Goal: Task Accomplishment & Management: Complete application form

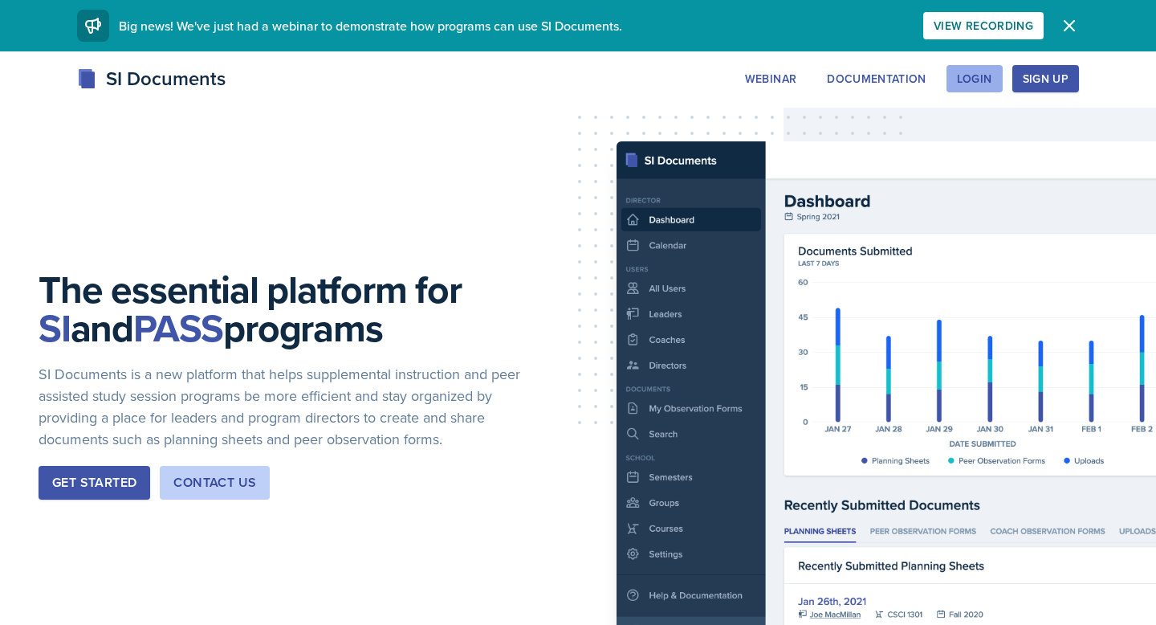
click at [965, 87] on button "Login" at bounding box center [975, 78] width 56 height 27
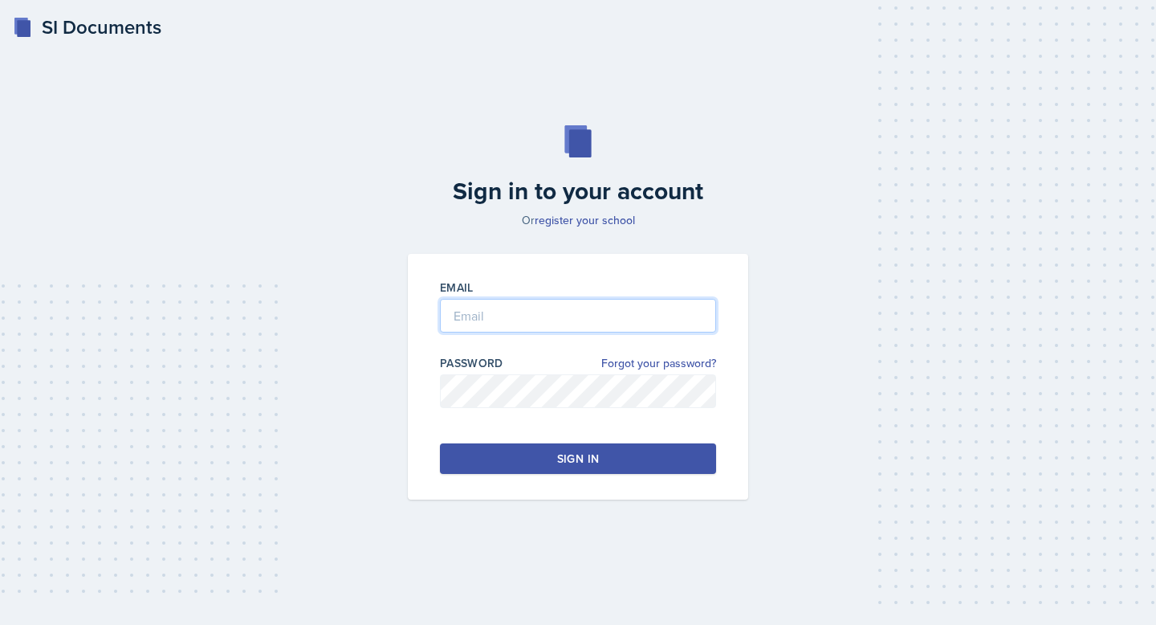
click at [663, 313] on input "email" at bounding box center [578, 316] width 276 height 34
type input "[EMAIL_ADDRESS][DOMAIN_NAME]"
click at [589, 452] on div "Sign in" at bounding box center [578, 459] width 42 height 16
click at [483, 461] on button "Sign in" at bounding box center [578, 458] width 276 height 31
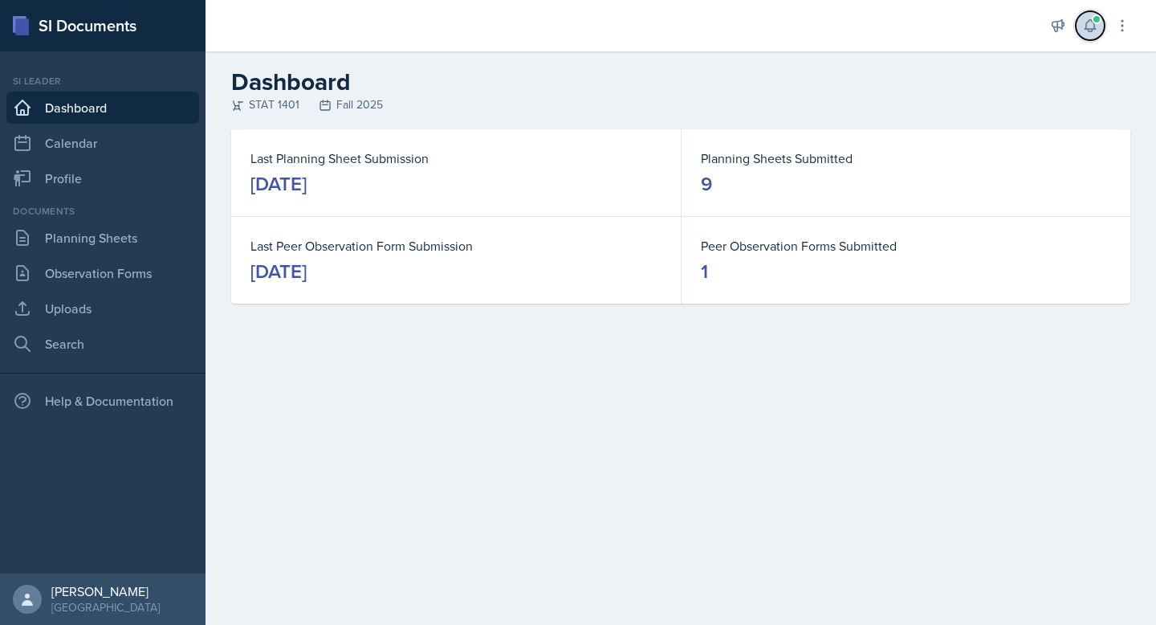
click at [1091, 35] on button at bounding box center [1090, 25] width 29 height 29
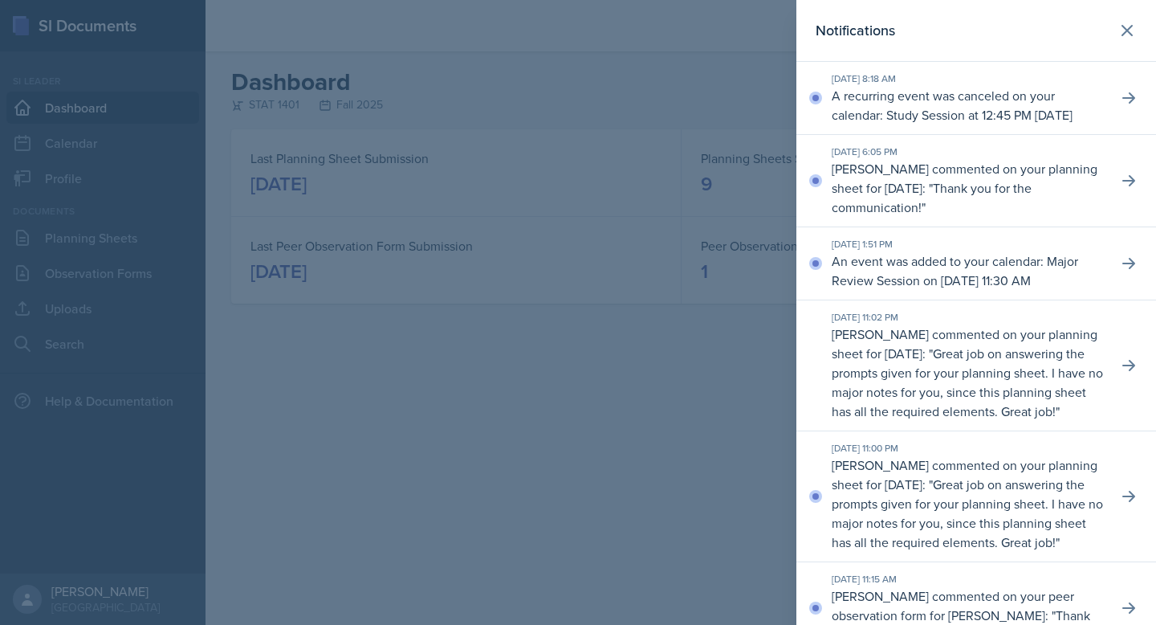
click at [1090, 192] on p "[PERSON_NAME] commented on your planning sheet for [DATE]: " Thank you for the …" at bounding box center [968, 188] width 273 height 58
click at [1117, 195] on button at bounding box center [1129, 180] width 29 height 29
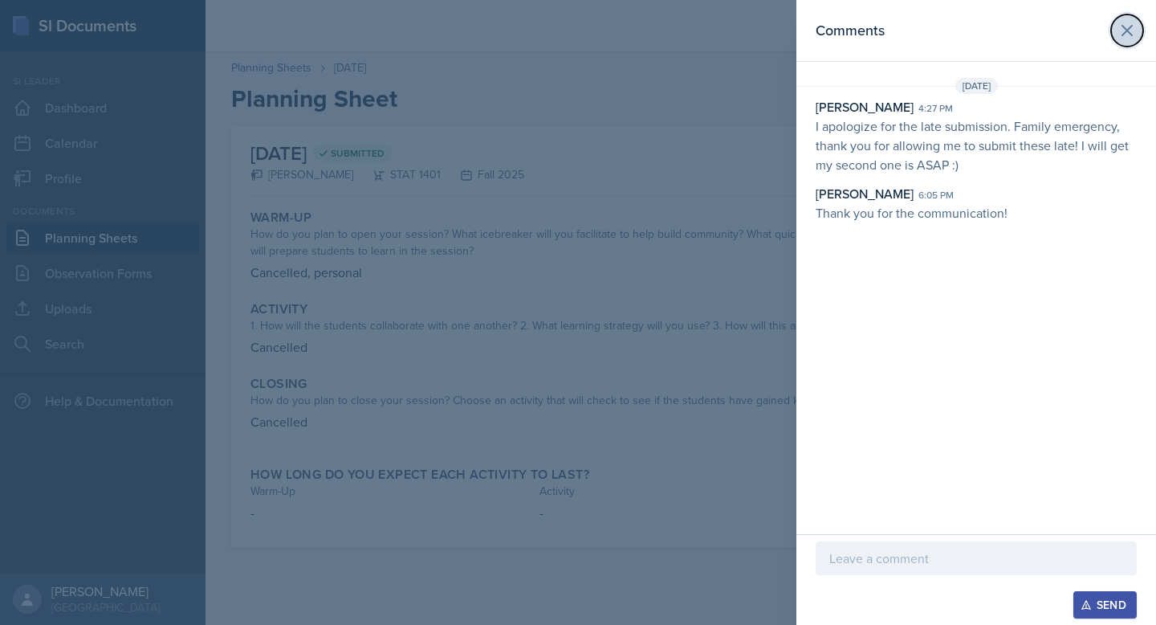
click at [1123, 33] on icon at bounding box center [1127, 30] width 19 height 19
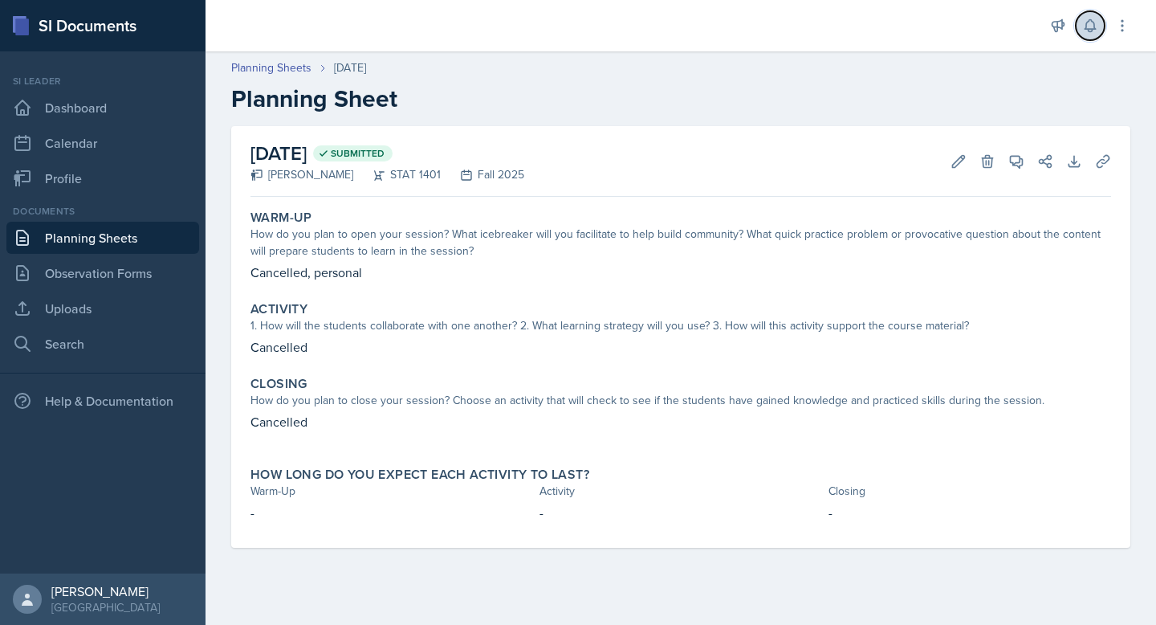
click at [1098, 24] on icon at bounding box center [1091, 26] width 16 height 16
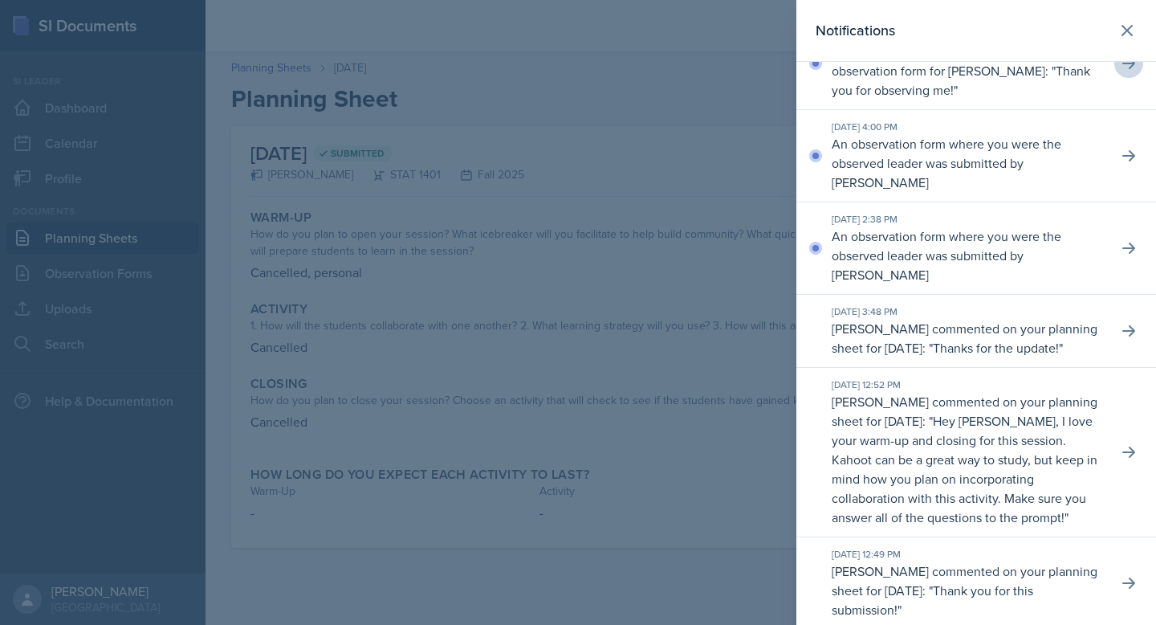
scroll to position [544, 0]
click at [1125, 165] on icon at bounding box center [1129, 157] width 16 height 16
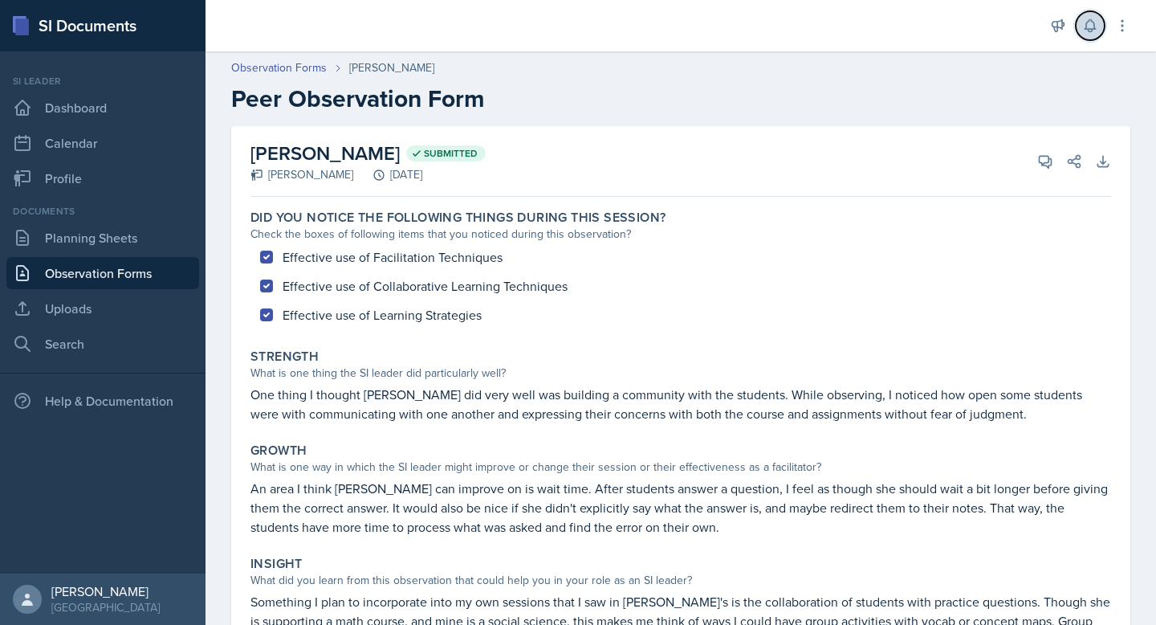
click at [1093, 29] on icon at bounding box center [1090, 26] width 10 height 12
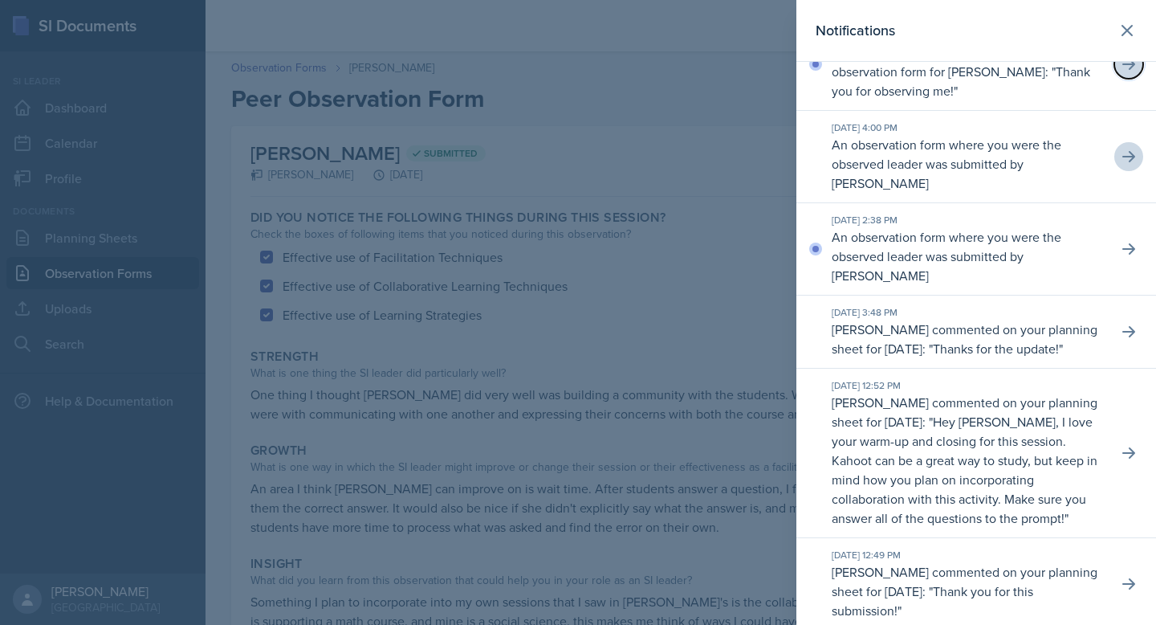
click at [1123, 79] on button at bounding box center [1129, 64] width 29 height 29
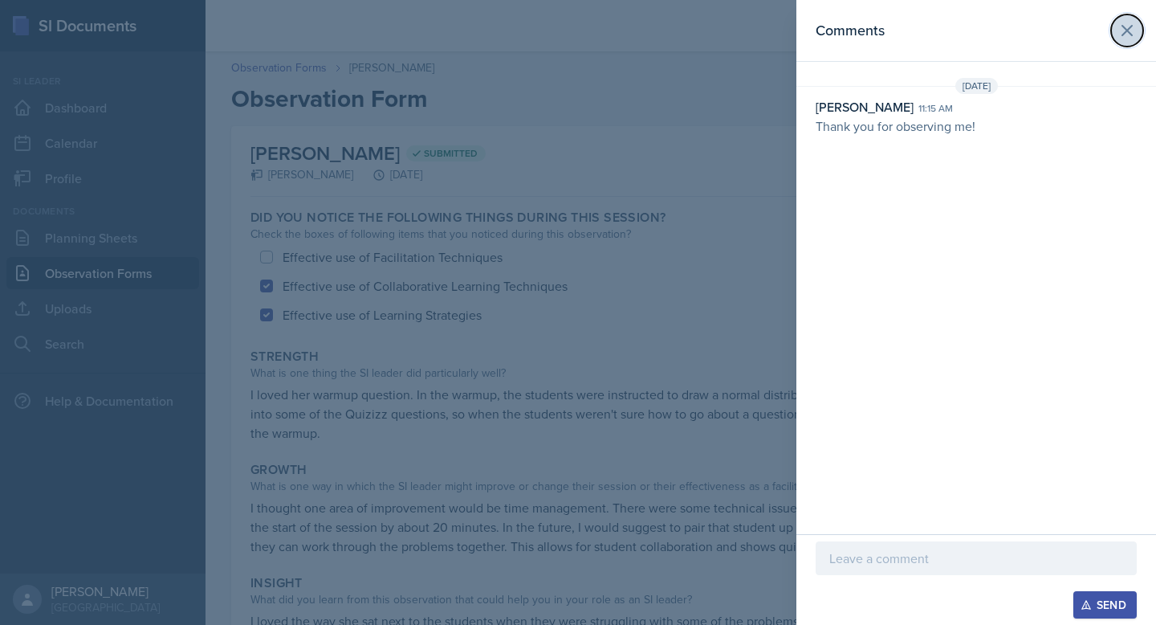
click at [1127, 32] on icon at bounding box center [1127, 30] width 19 height 19
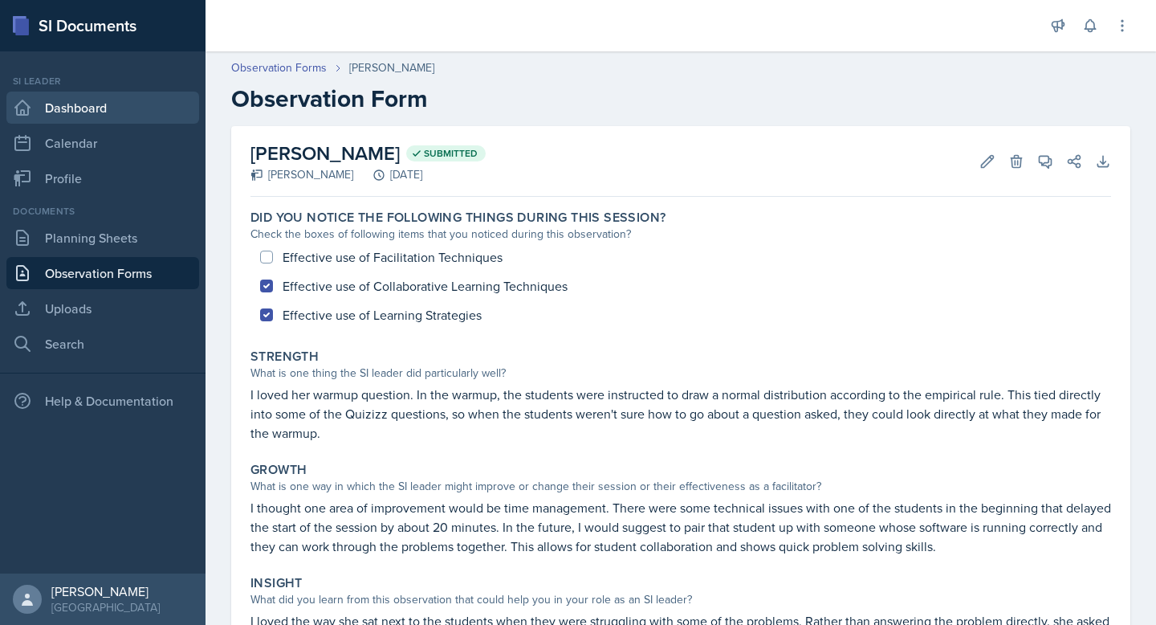
click at [133, 105] on link "Dashboard" at bounding box center [102, 108] width 193 height 32
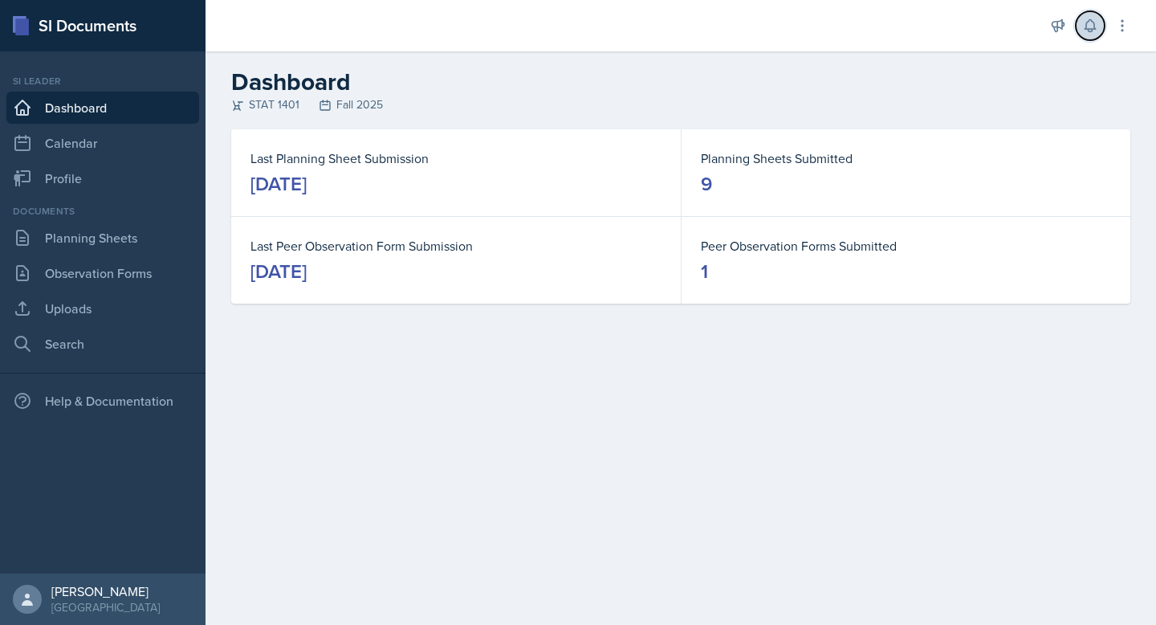
click at [1097, 37] on button at bounding box center [1090, 25] width 29 height 29
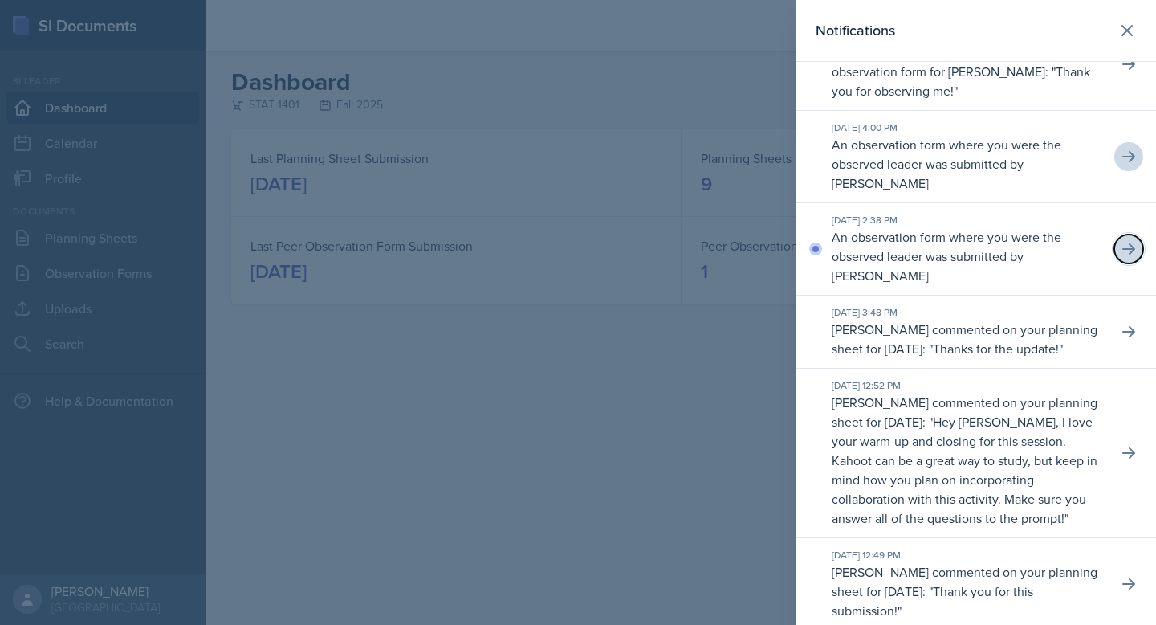
click at [1124, 257] on icon at bounding box center [1129, 249] width 16 height 16
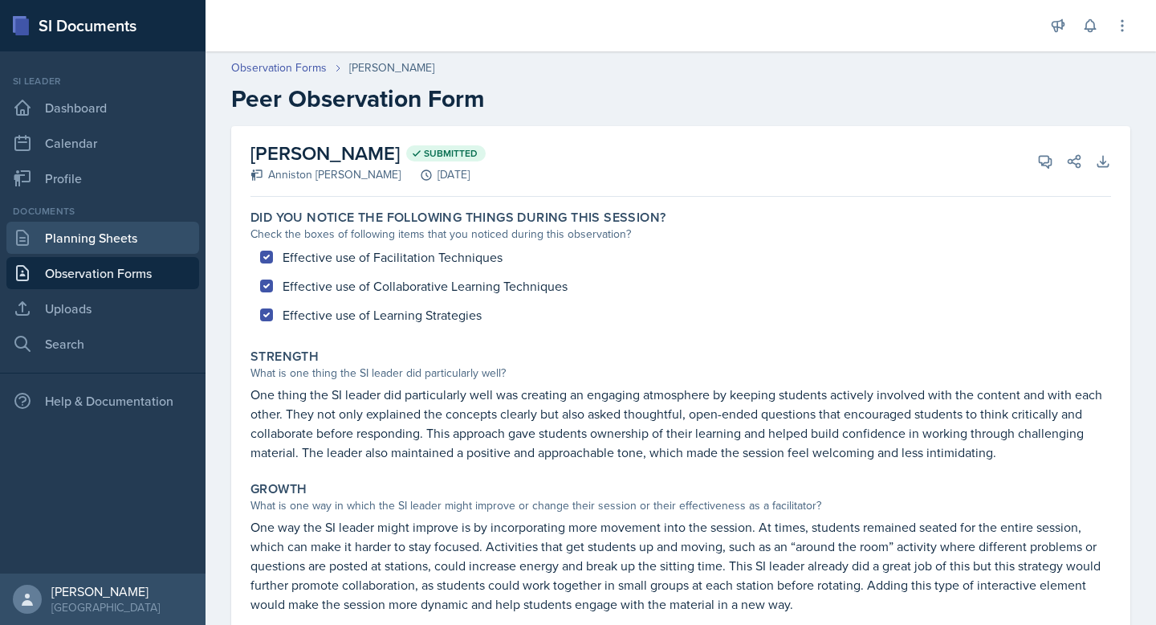
click at [120, 243] on link "Planning Sheets" at bounding box center [102, 238] width 193 height 32
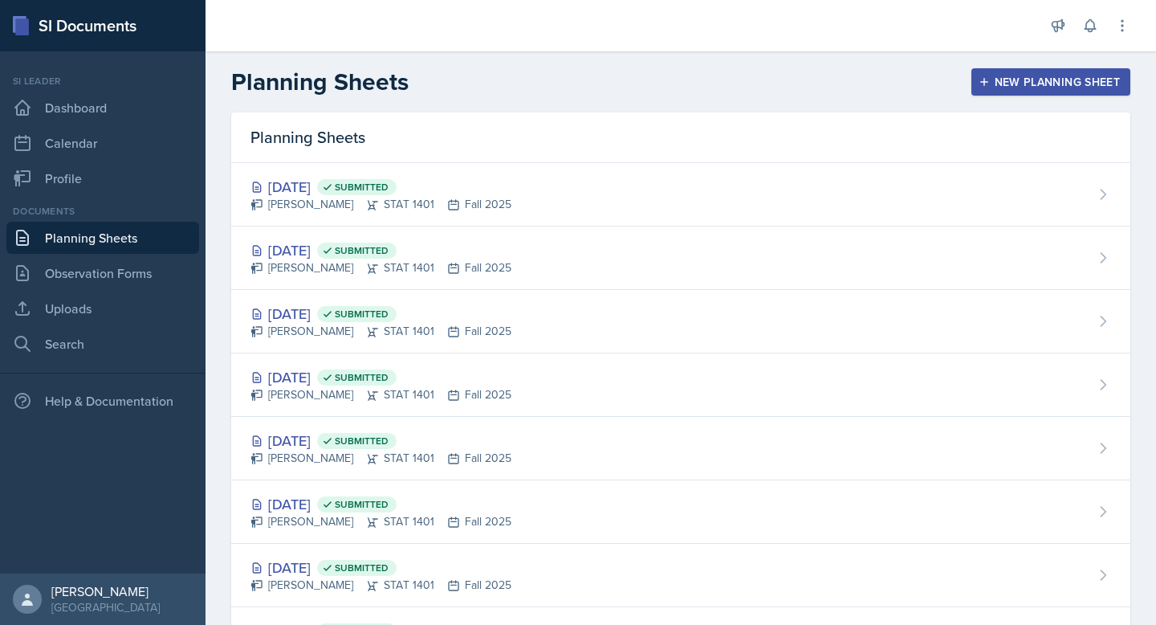
click at [978, 86] on button "New Planning Sheet" at bounding box center [1051, 81] width 159 height 27
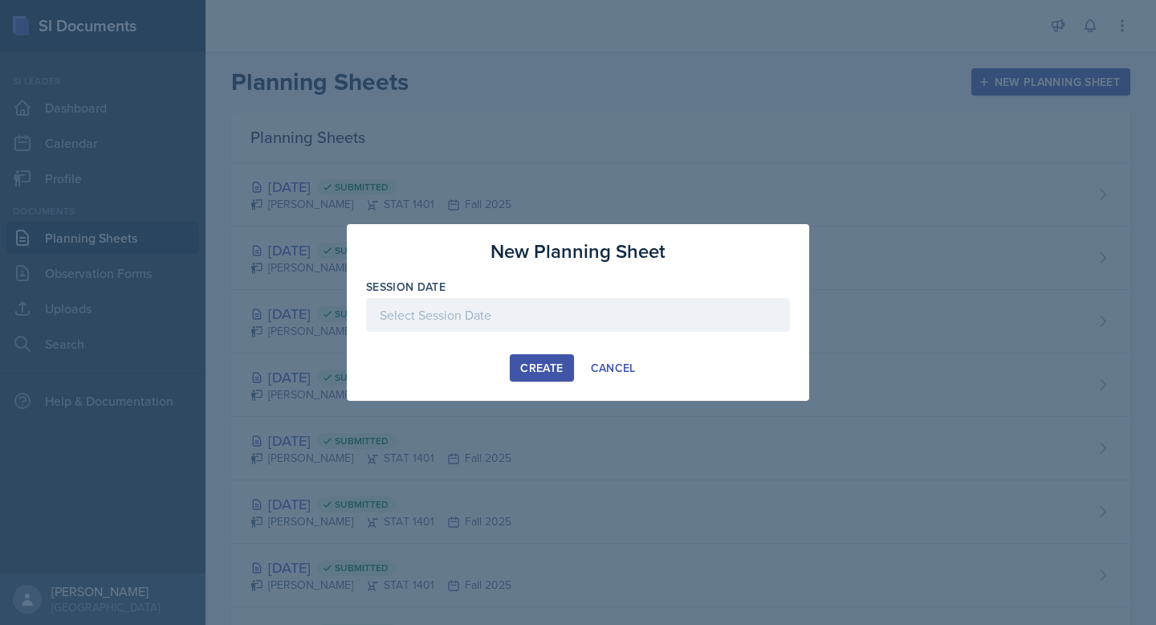
click at [462, 318] on div at bounding box center [578, 315] width 424 height 34
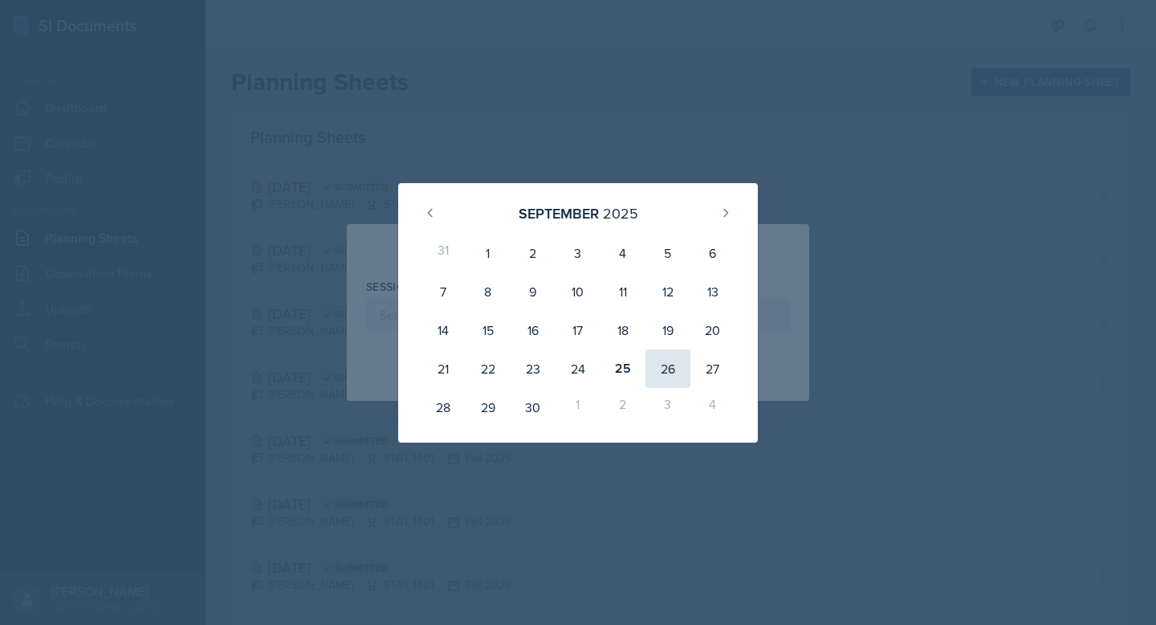
click at [652, 359] on div "26" at bounding box center [668, 368] width 45 height 39
type input "[DATE]"
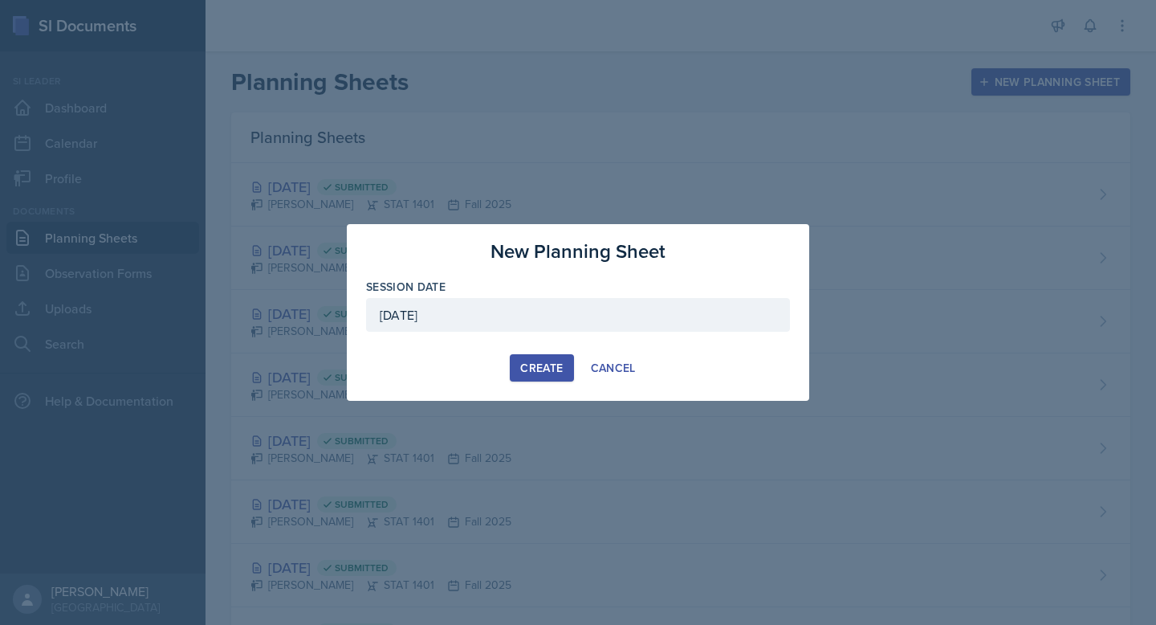
click at [548, 361] on div "Create" at bounding box center [541, 367] width 43 height 13
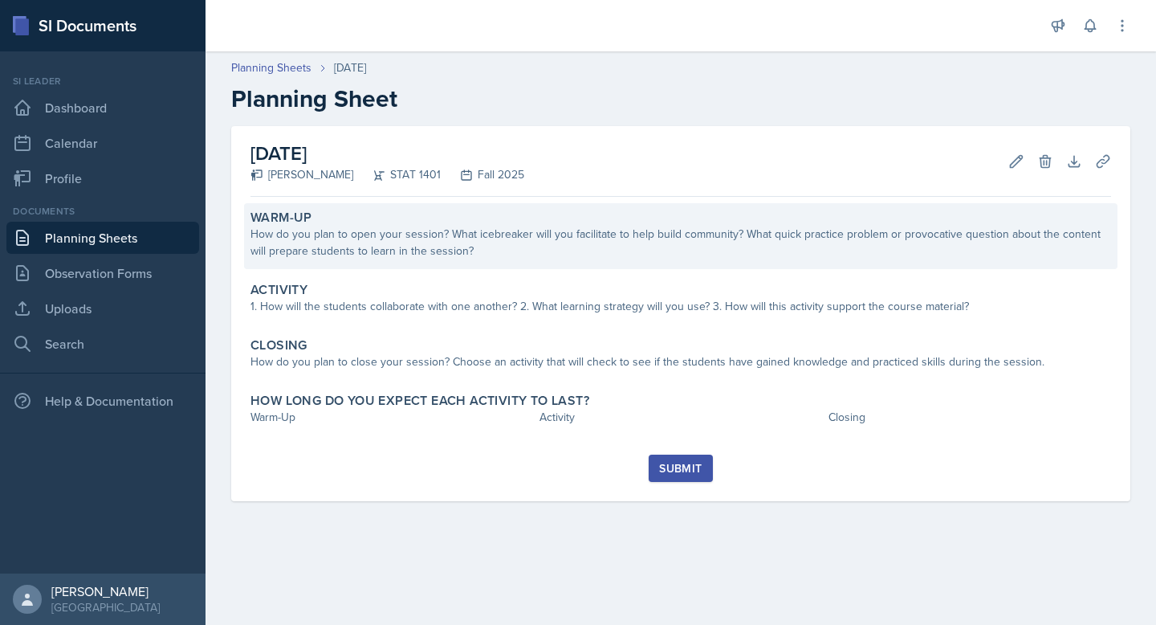
click at [493, 235] on div "How do you plan to open your session? What icebreaker will you facilitate to he…" at bounding box center [681, 243] width 861 height 34
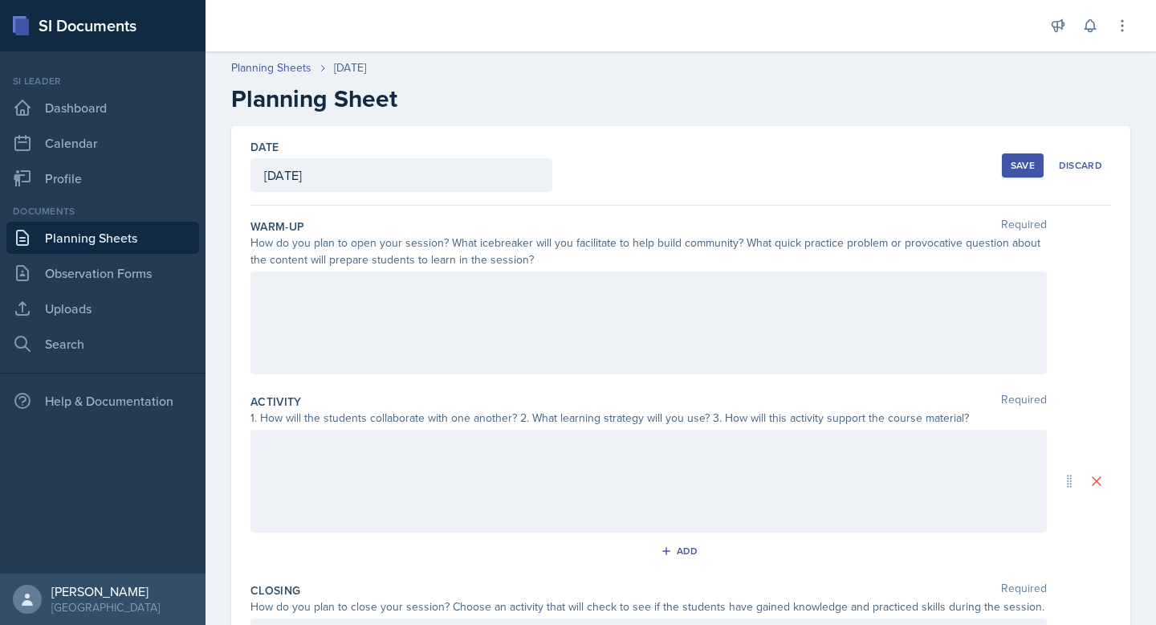
click at [483, 292] on div at bounding box center [649, 322] width 797 height 103
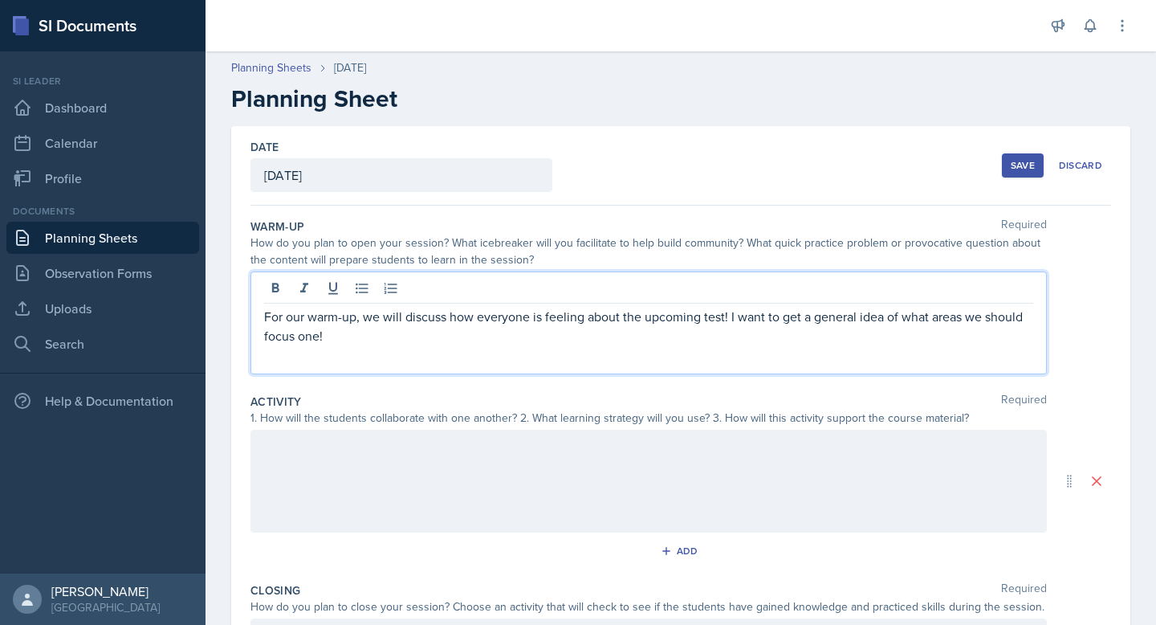
click at [281, 318] on p "For our warm-up, we will discuss how everyone is feeling about the upcoming tes…" at bounding box center [648, 326] width 769 height 39
click at [513, 324] on p "Because this is a major review, our warm-up, we will discuss how everyone is fe…" at bounding box center [648, 326] width 769 height 39
click at [438, 316] on p "Because this is a major review, our warm-up we will discuss how everyone is fee…" at bounding box center [648, 326] width 769 height 39
click at [557, 341] on p "Because this is a major review, for our warm-up we will discuss how everyone is…" at bounding box center [648, 326] width 769 height 39
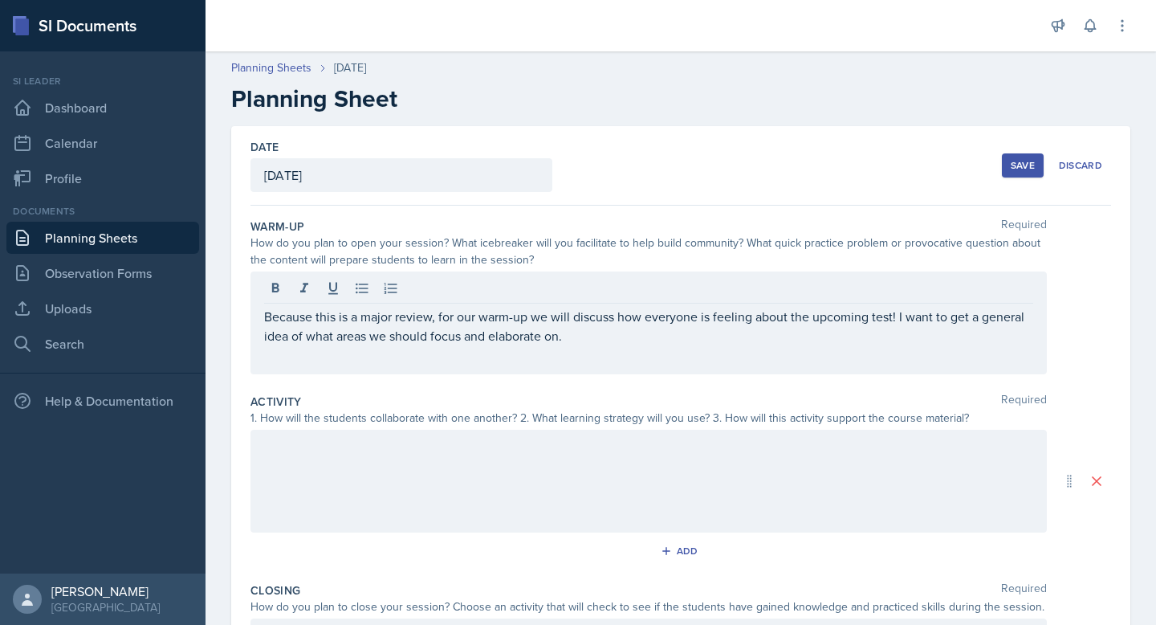
click at [374, 475] on div at bounding box center [649, 481] width 797 height 103
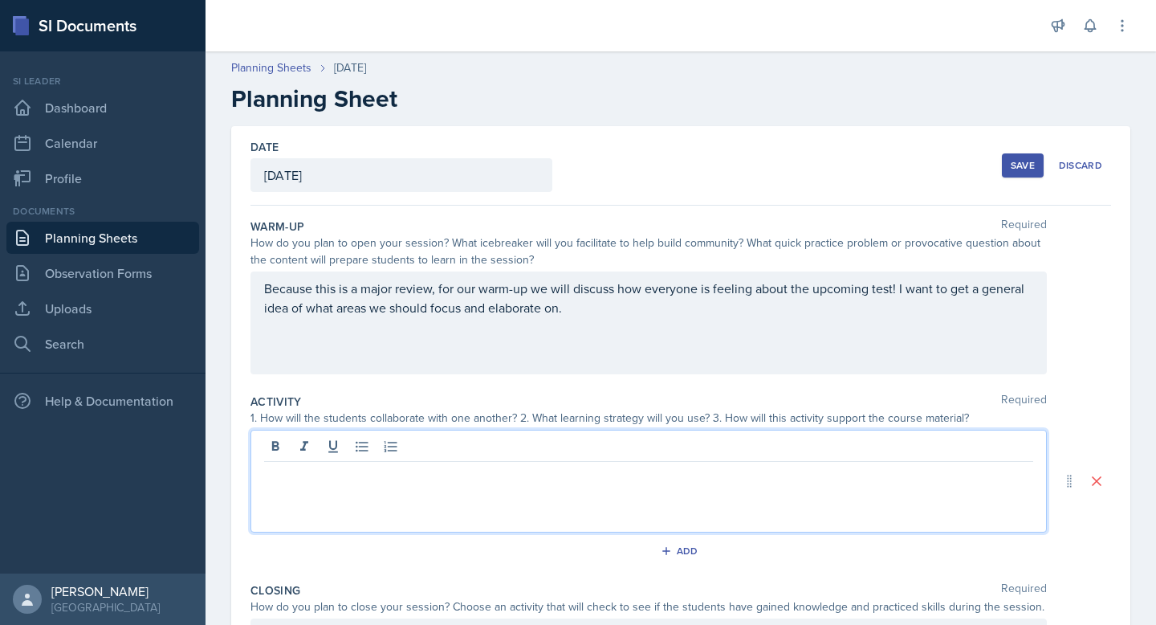
scroll to position [23, 0]
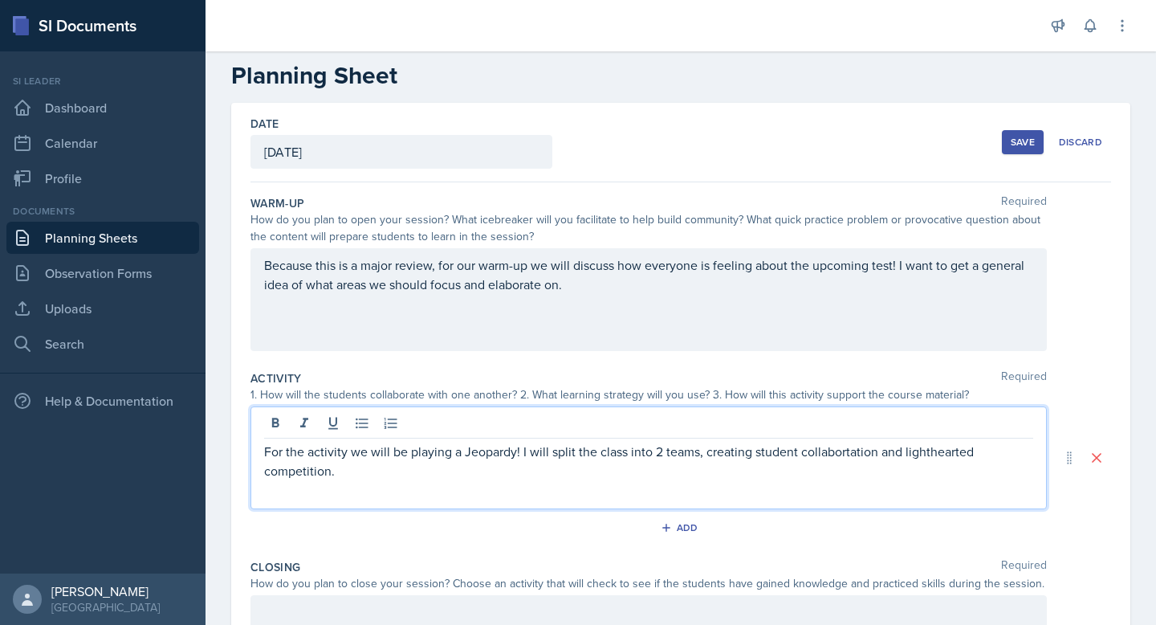
click at [848, 456] on p "For the activity we will be playing a Jeopardy! I will split the class into 2 t…" at bounding box center [648, 461] width 769 height 39
click at [676, 481] on div "For the activity we will be playing a Jeopardy! I will split the class into 2 t…" at bounding box center [649, 457] width 797 height 103
click at [432, 479] on p "For the activity we will be playing a Jeopardy! I will split the class into 2 t…" at bounding box center [648, 461] width 769 height 39
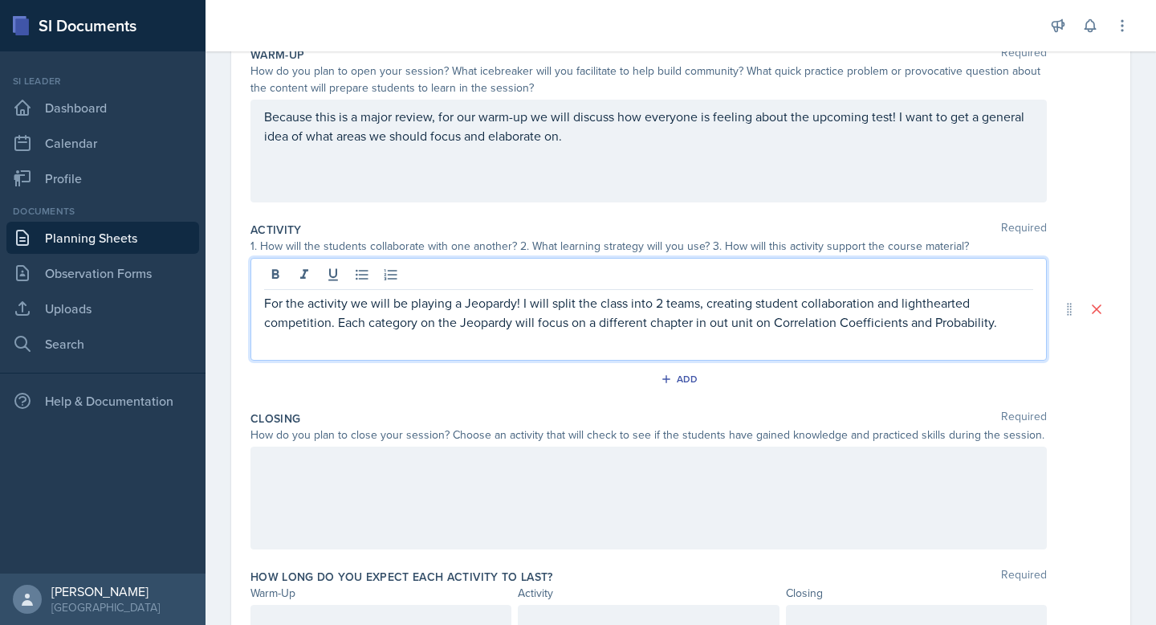
click at [287, 502] on div at bounding box center [649, 498] width 797 height 103
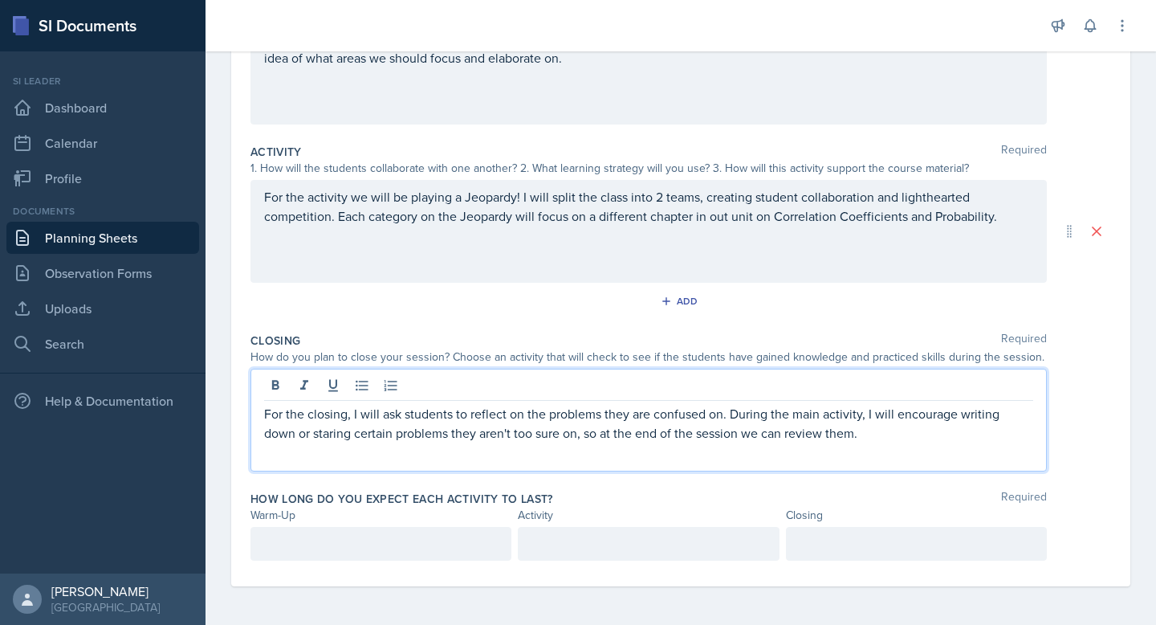
click at [283, 549] on p at bounding box center [381, 543] width 234 height 19
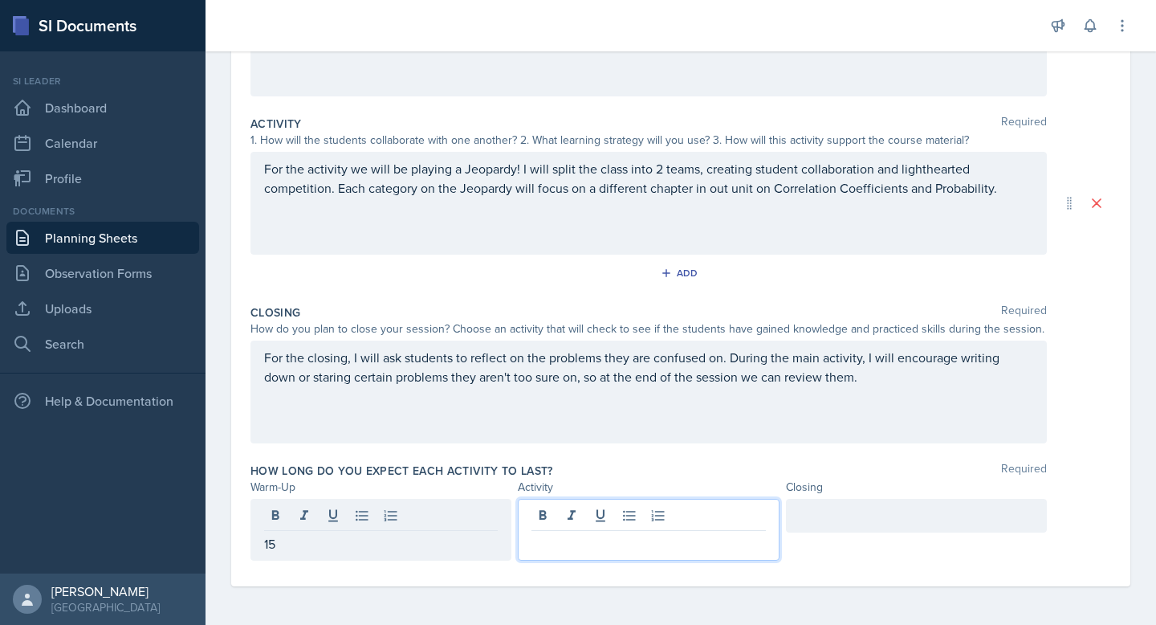
click at [672, 509] on div at bounding box center [648, 530] width 261 height 62
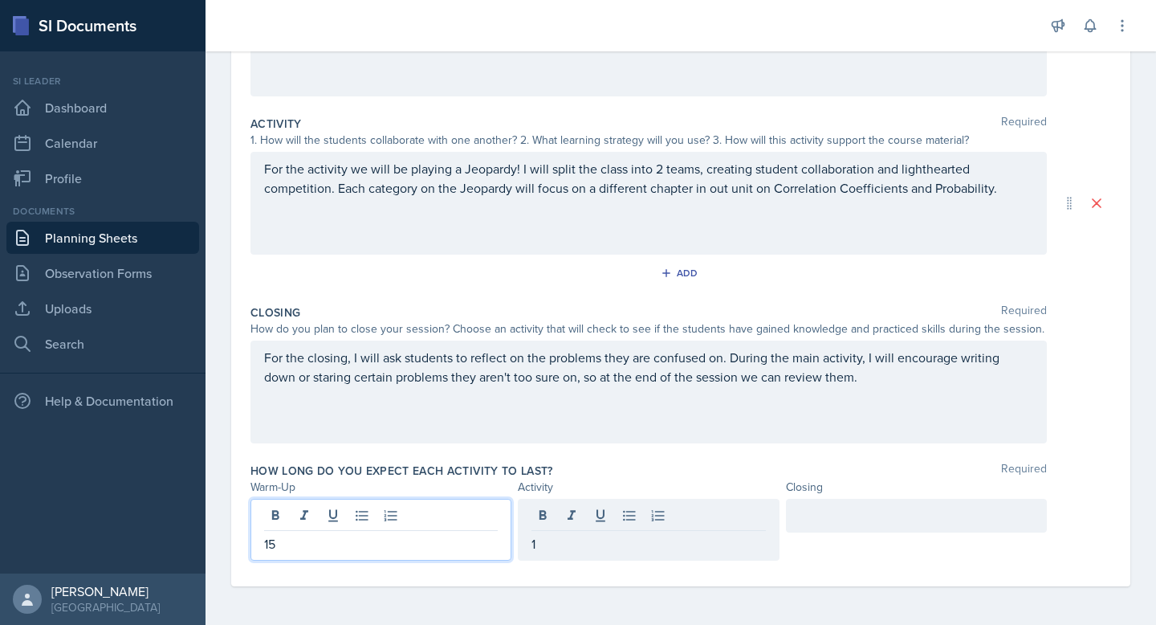
click at [437, 523] on div "15" at bounding box center [381, 530] width 261 height 62
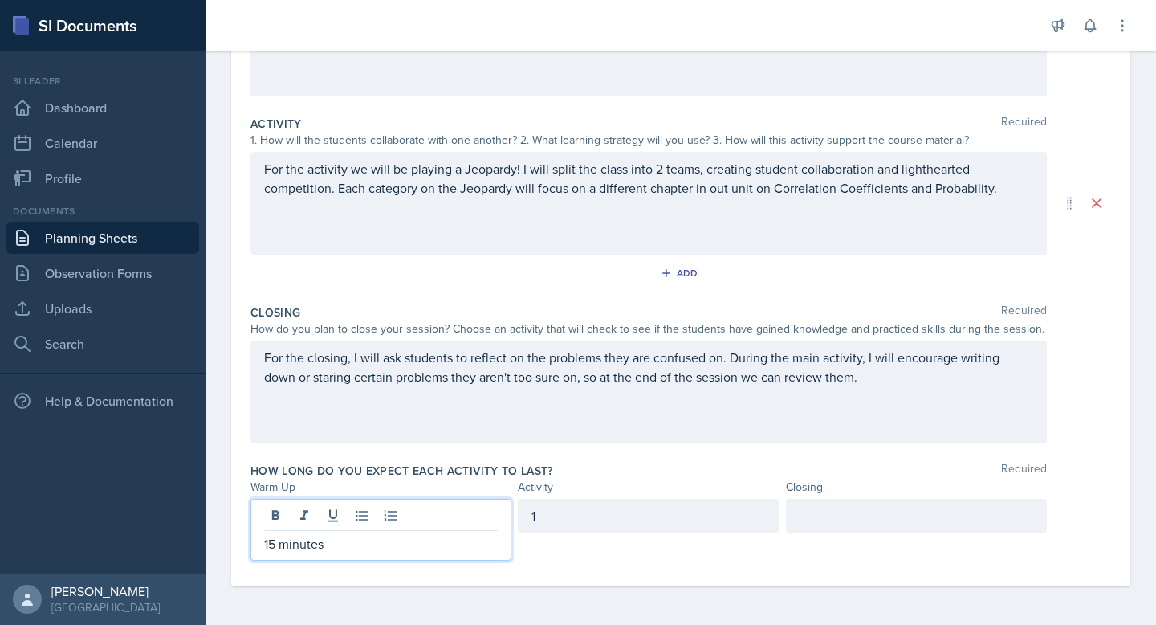
click at [607, 514] on div "1" at bounding box center [648, 516] width 261 height 34
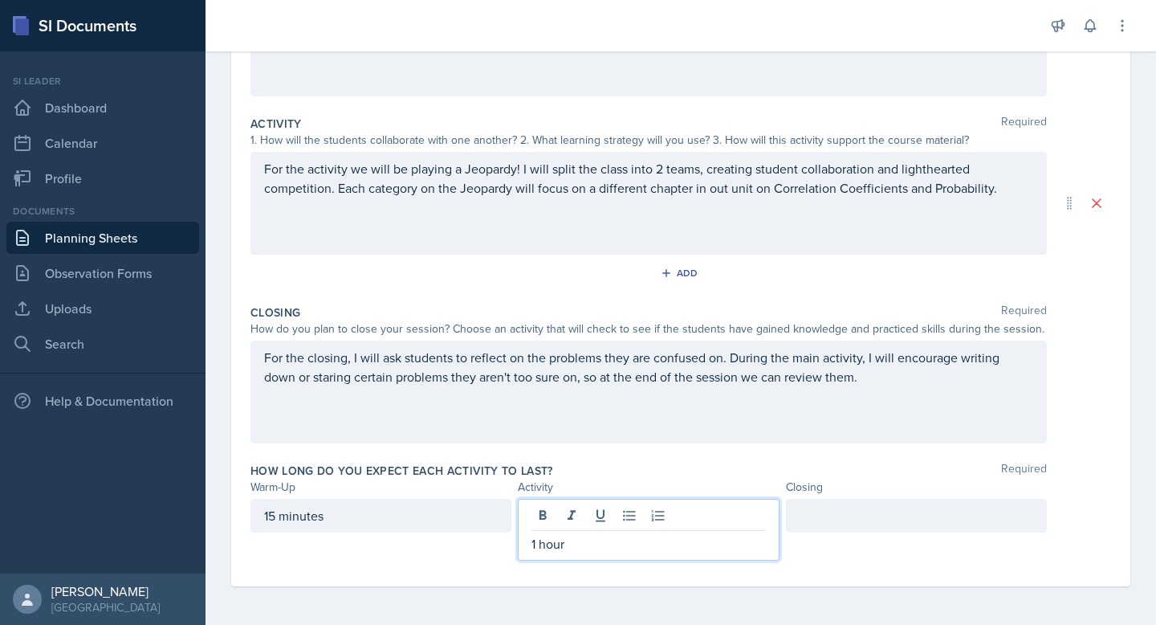
click at [887, 525] on div at bounding box center [916, 516] width 261 height 34
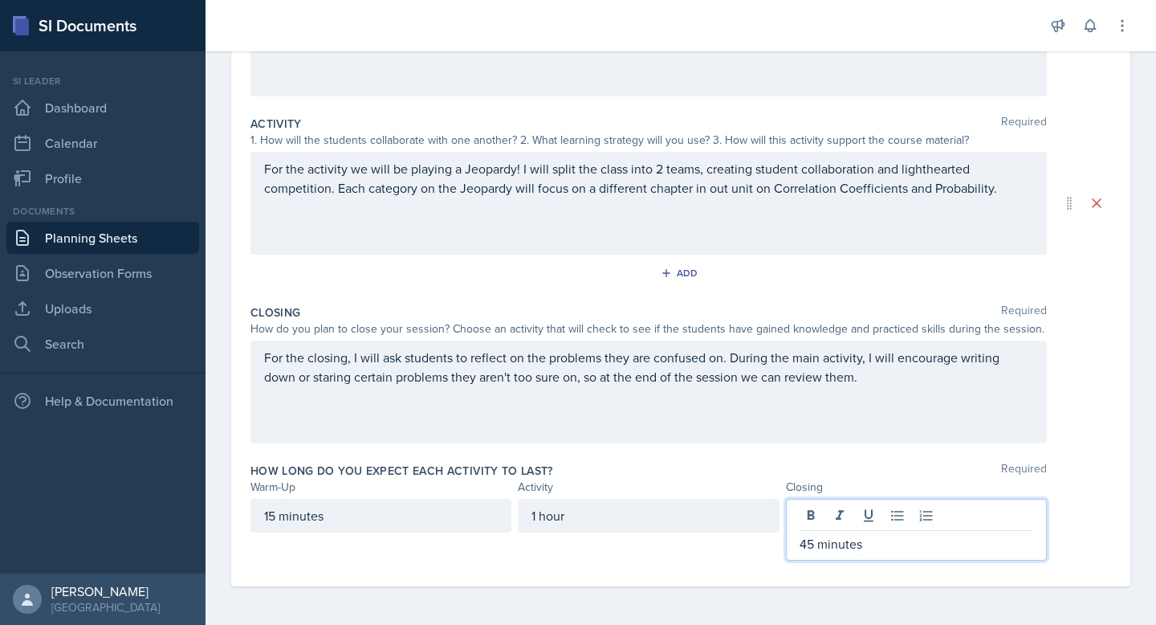
click at [813, 551] on p "45 minutes" at bounding box center [917, 543] width 234 height 19
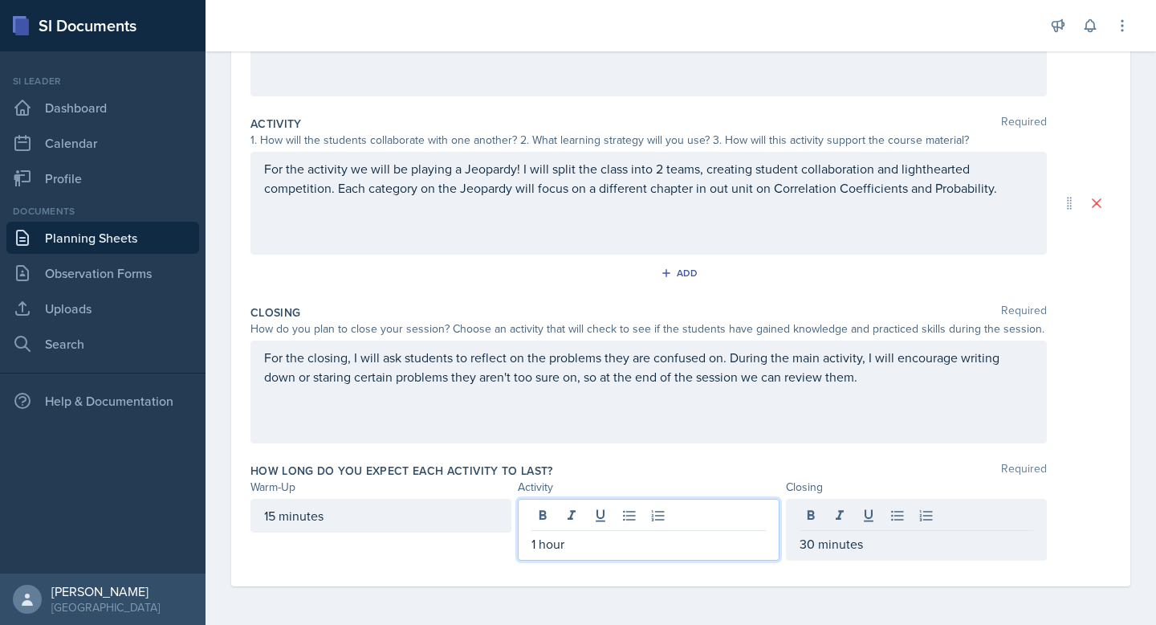
click at [539, 518] on div "1 hour" at bounding box center [648, 530] width 261 height 62
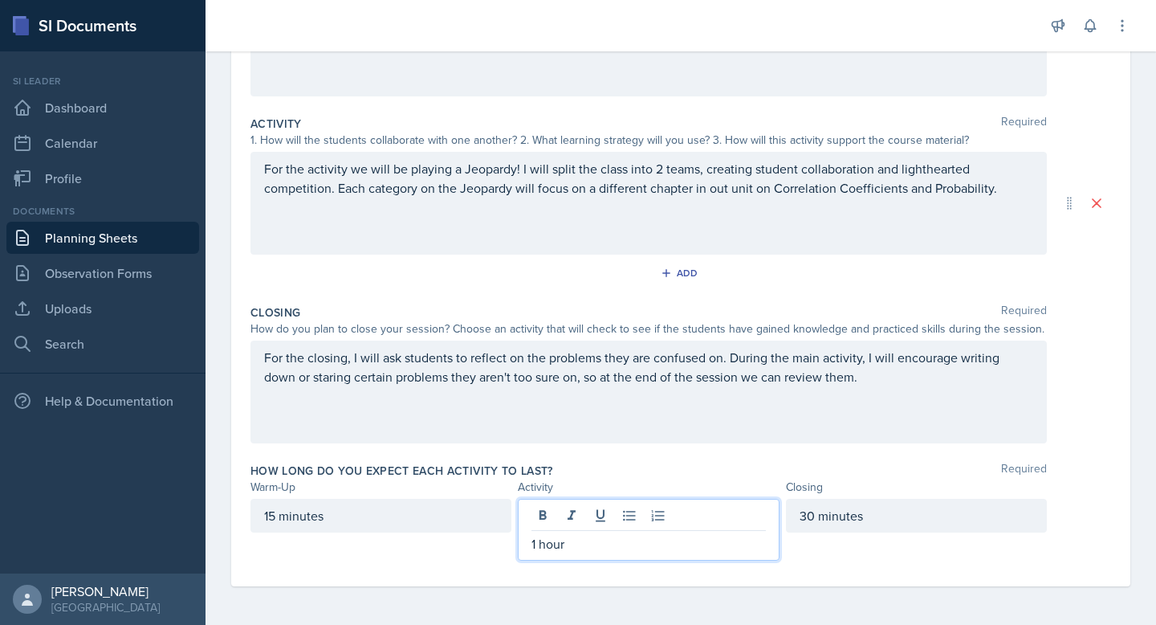
click at [592, 550] on p "1 hour" at bounding box center [649, 543] width 234 height 19
click at [565, 548] on p "1 hour 15 minutes" at bounding box center [649, 543] width 234 height 19
click at [655, 551] on p "1 hour and 15 minutes" at bounding box center [649, 543] width 234 height 19
drag, startPoint x: 664, startPoint y: 552, endPoint x: 505, endPoint y: 539, distance: 159.5
click at [505, 539] on div "15 minutes 1 hour and 15 minutes 30 minutes" at bounding box center [649, 530] width 797 height 62
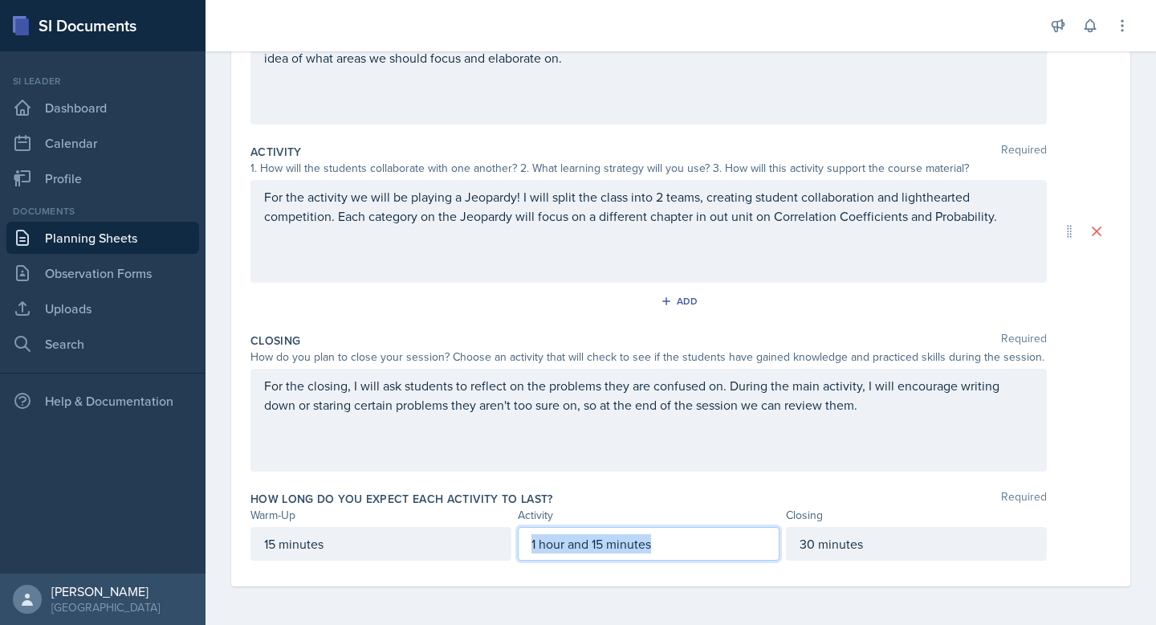
scroll to position [250, 0]
click at [602, 498] on div "How long do you expect each activity to last? Required" at bounding box center [681, 499] width 861 height 16
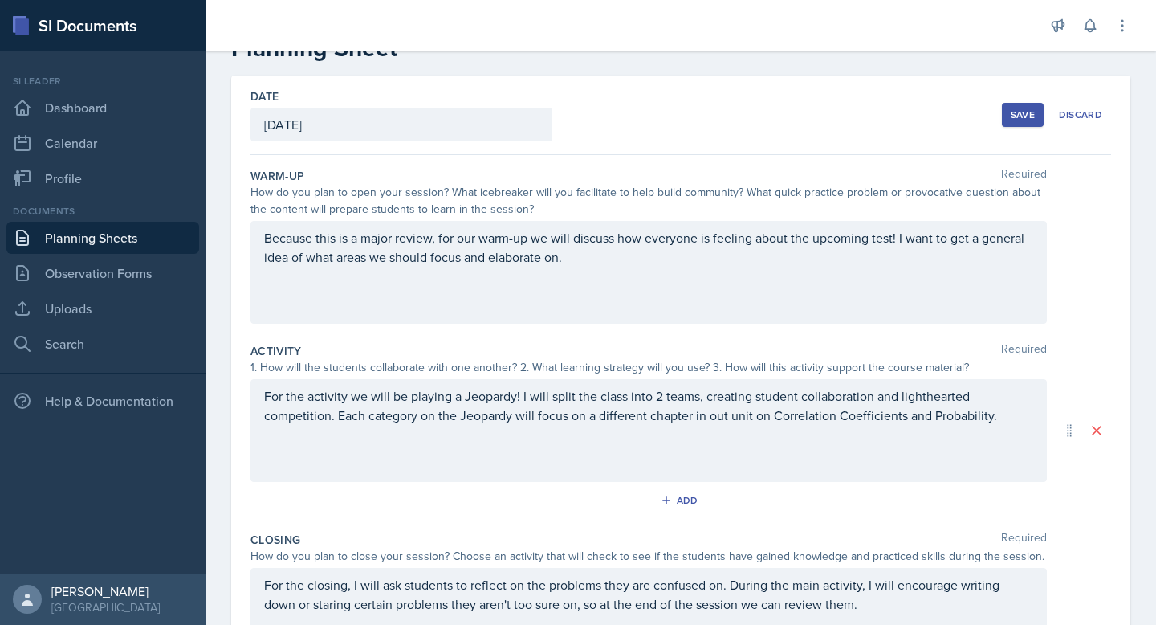
scroll to position [65, 0]
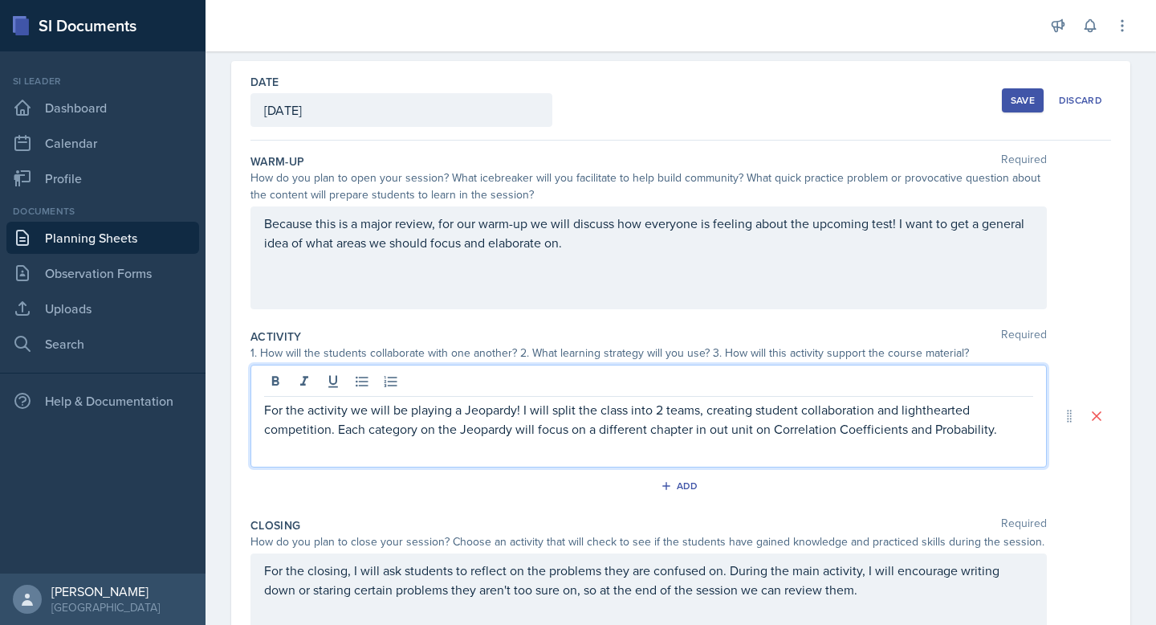
click at [1011, 402] on p "For the activity we will be playing a Jeopardy! I will split the class into 2 t…" at bounding box center [648, 419] width 769 height 39
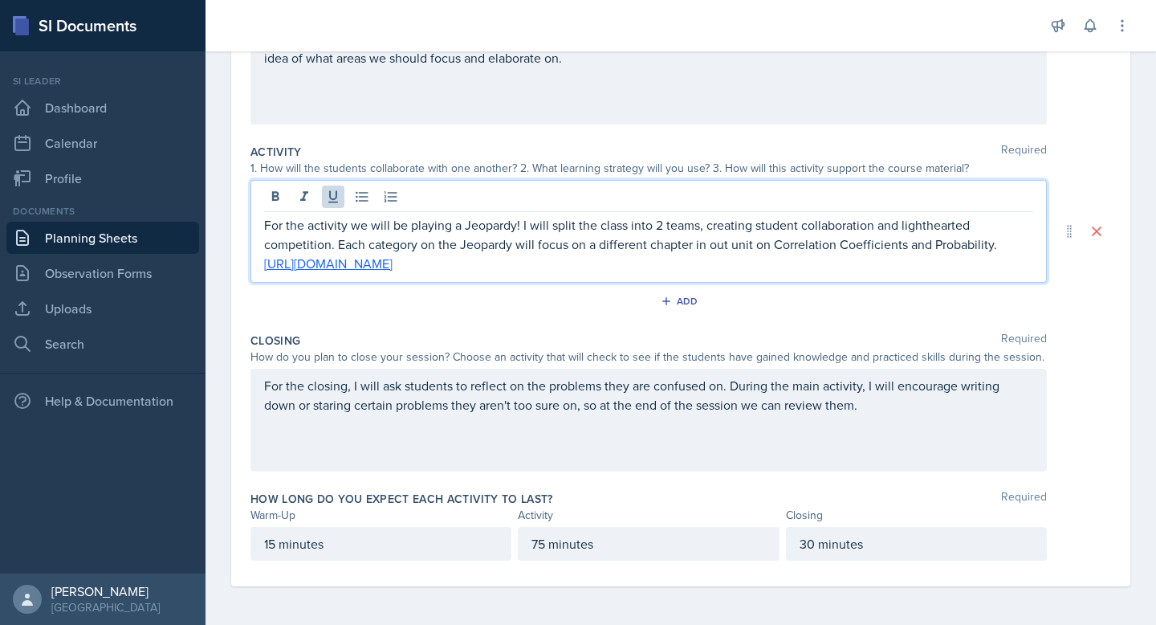
scroll to position [0, 0]
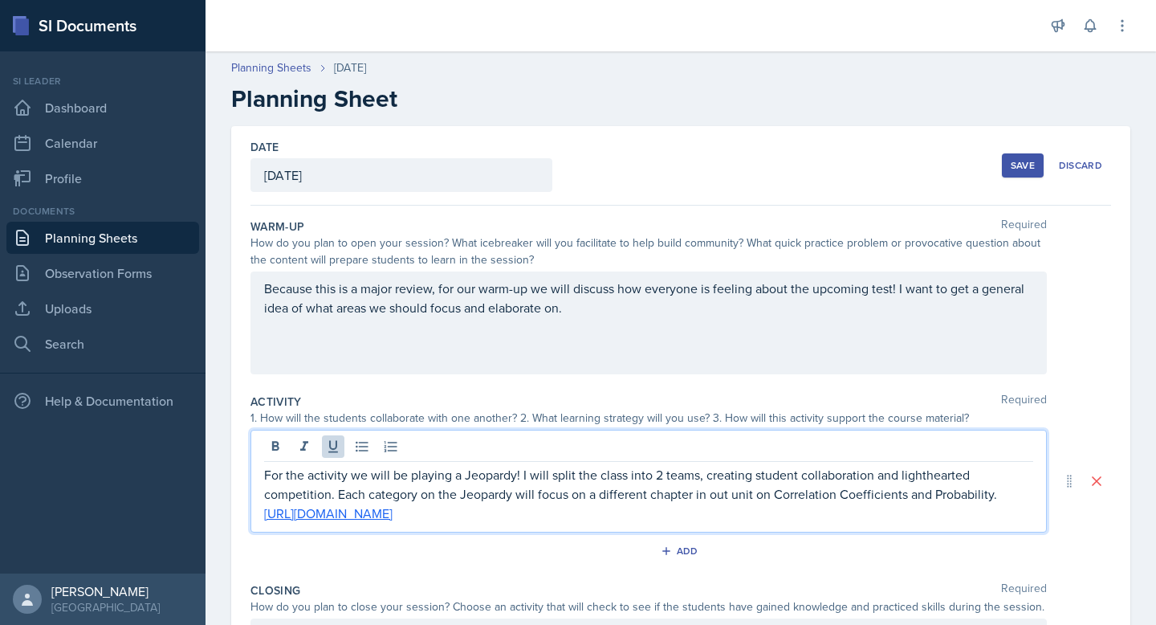
click at [1015, 161] on div "Save" at bounding box center [1023, 165] width 24 height 13
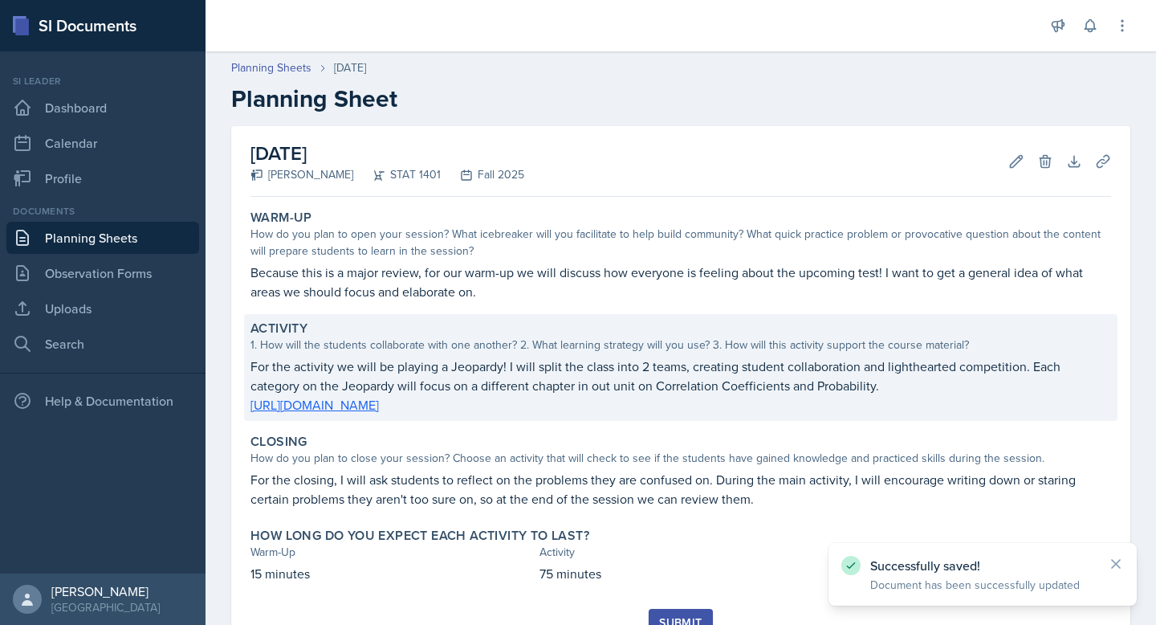
scroll to position [69, 0]
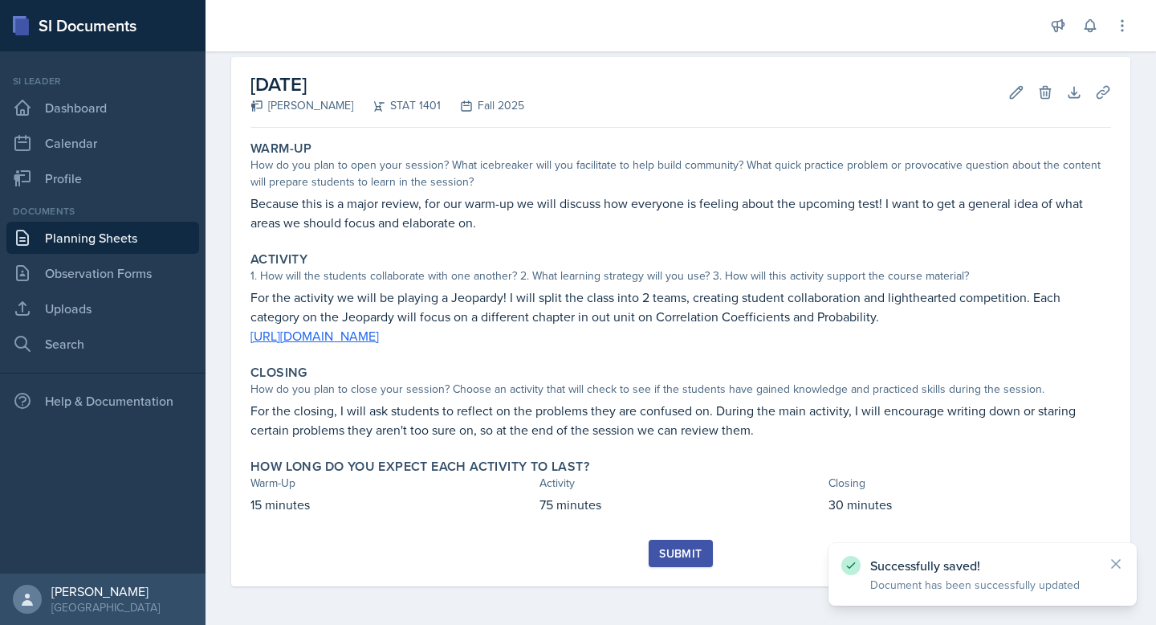
click at [684, 547] on div "Submit" at bounding box center [680, 553] width 43 height 13
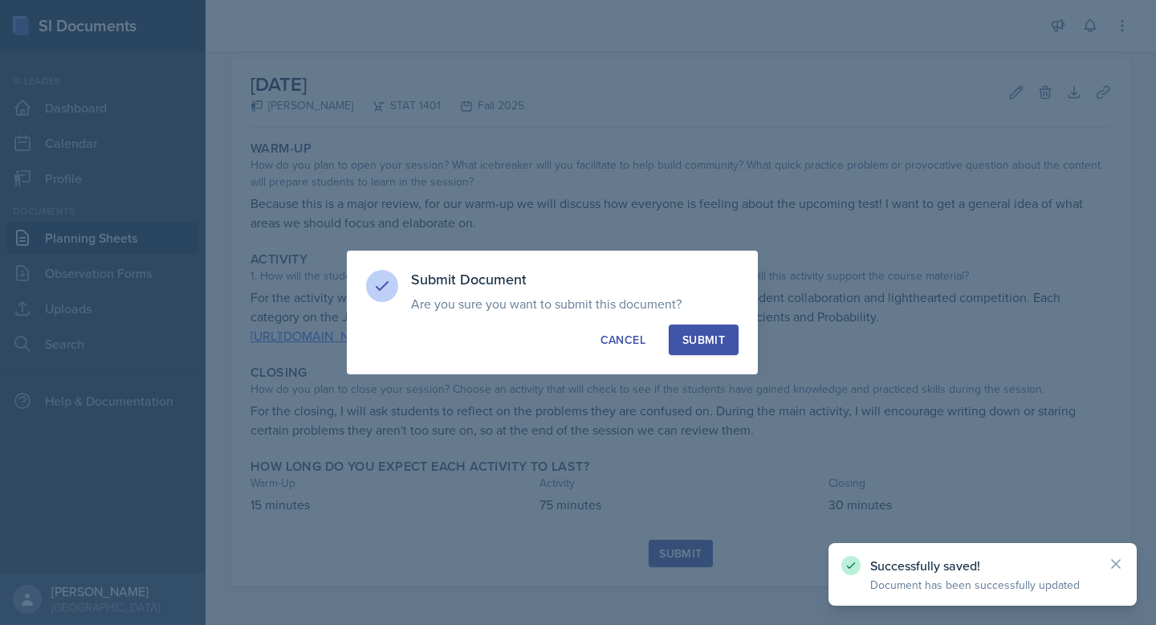
click at [695, 341] on div "Submit" at bounding box center [704, 340] width 43 height 16
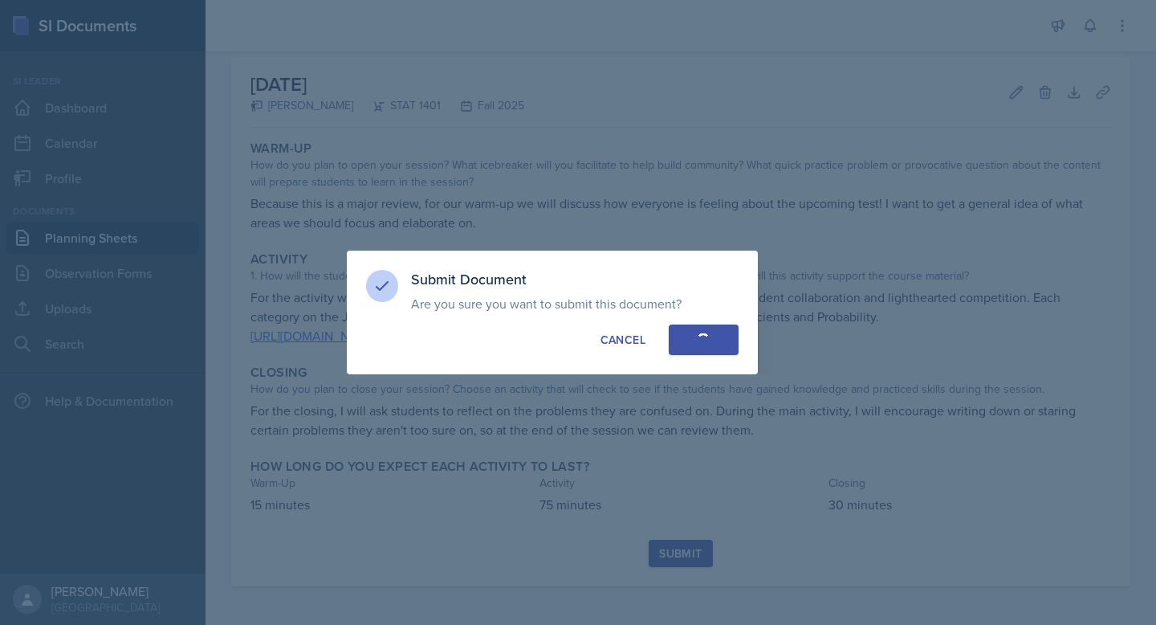
scroll to position [22, 0]
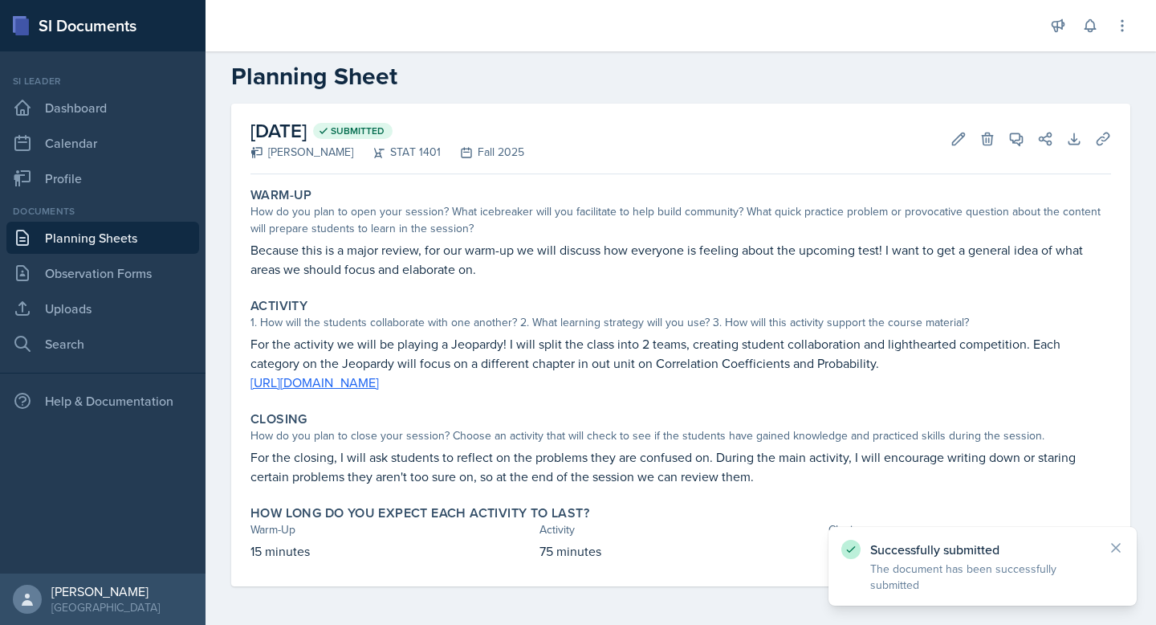
click at [165, 247] on link "Planning Sheets" at bounding box center [102, 238] width 193 height 32
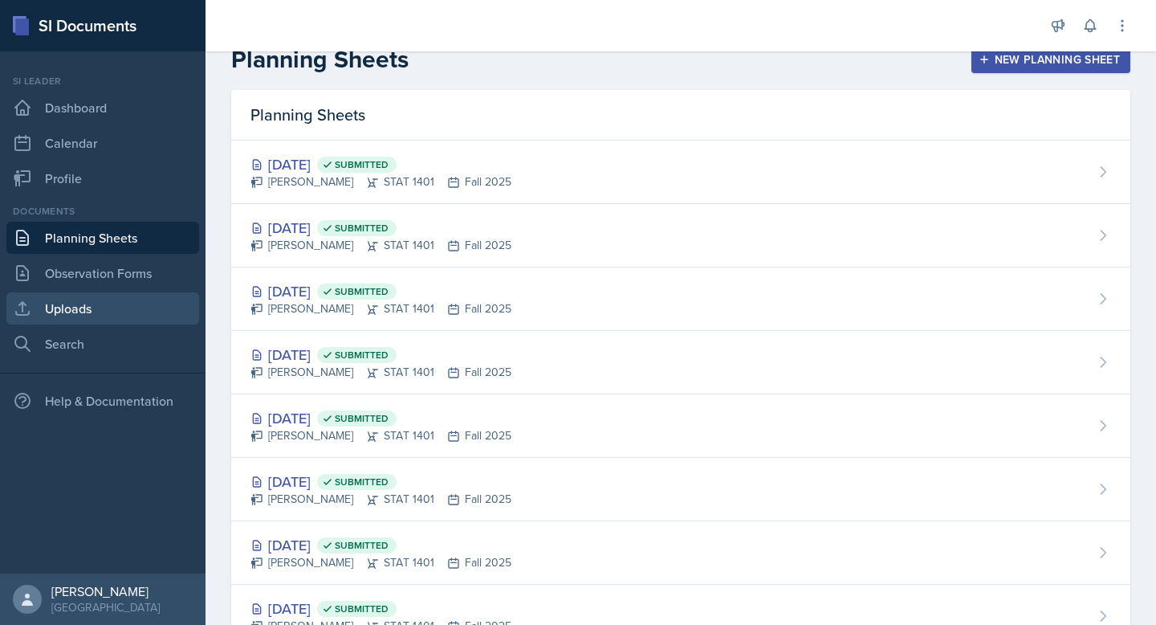
click at [84, 318] on link "Uploads" at bounding box center [102, 308] width 193 height 32
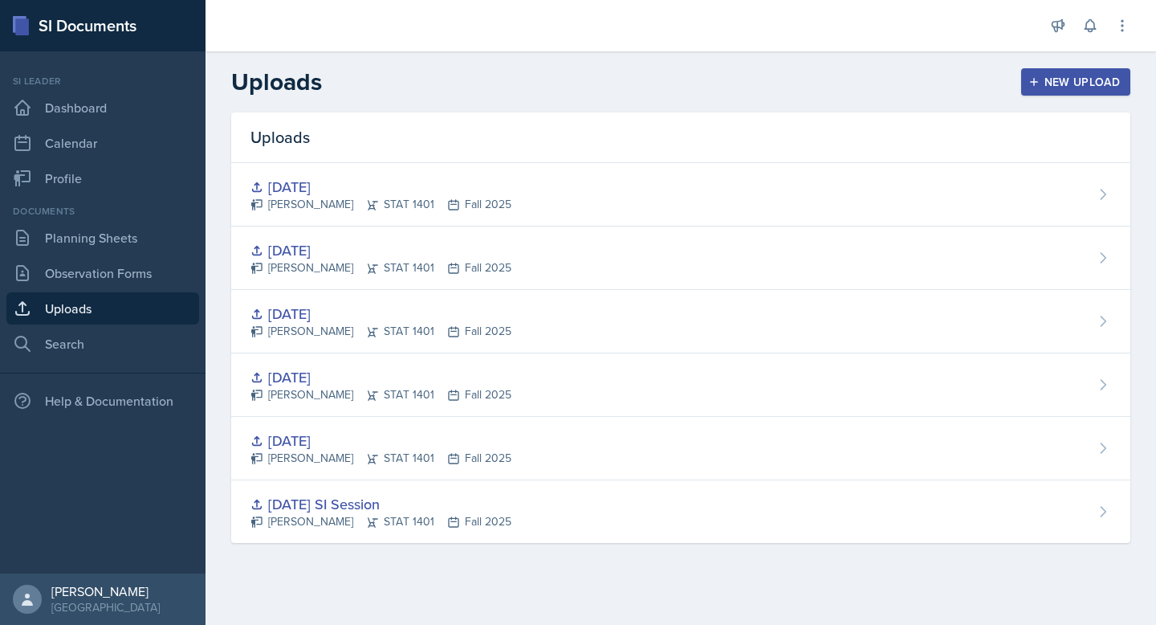
click at [1079, 80] on div "New Upload" at bounding box center [1076, 81] width 89 height 13
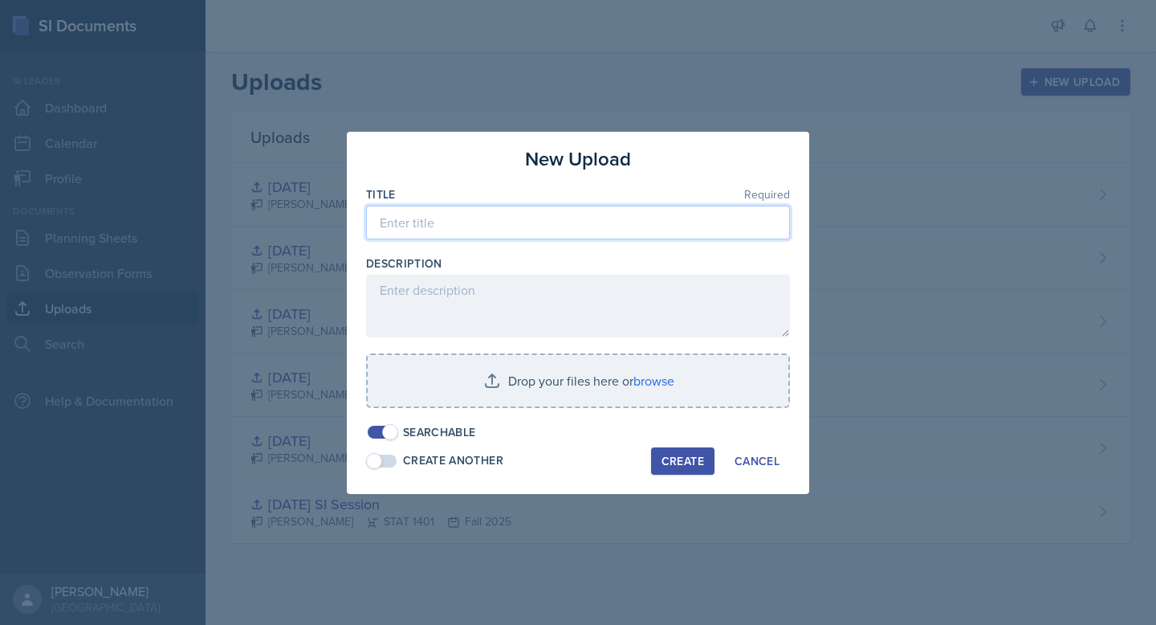
click at [537, 227] on input at bounding box center [578, 223] width 424 height 34
type input "9/26 Major Review"
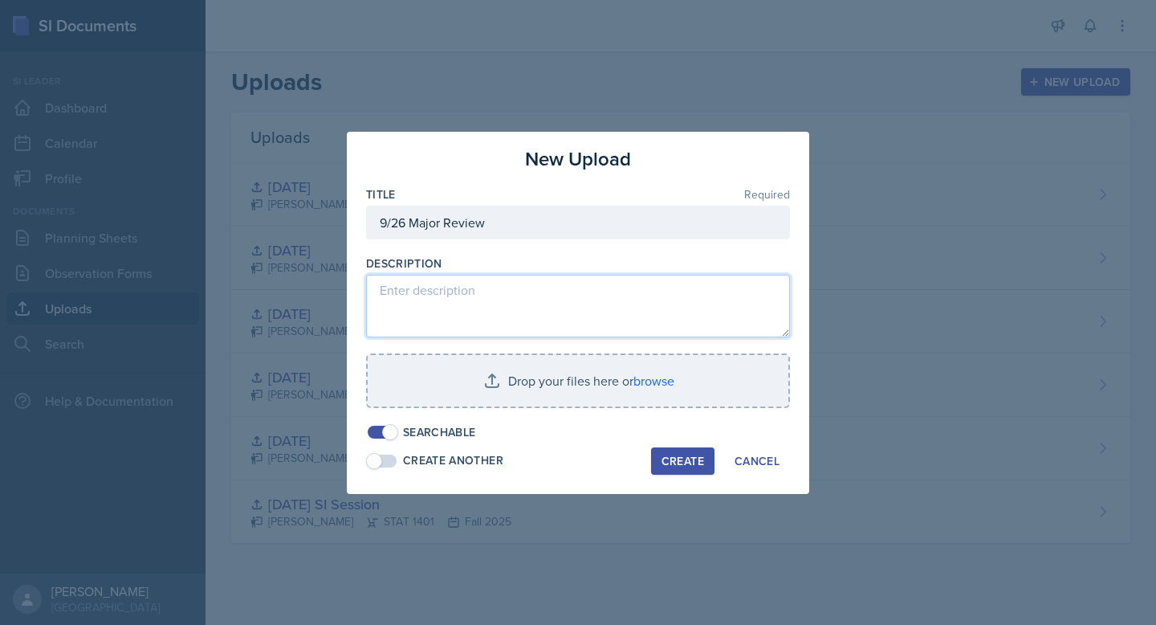
click at [533, 292] on textarea at bounding box center [578, 306] width 424 height 63
paste textarea "[URL][DOMAIN_NAME]"
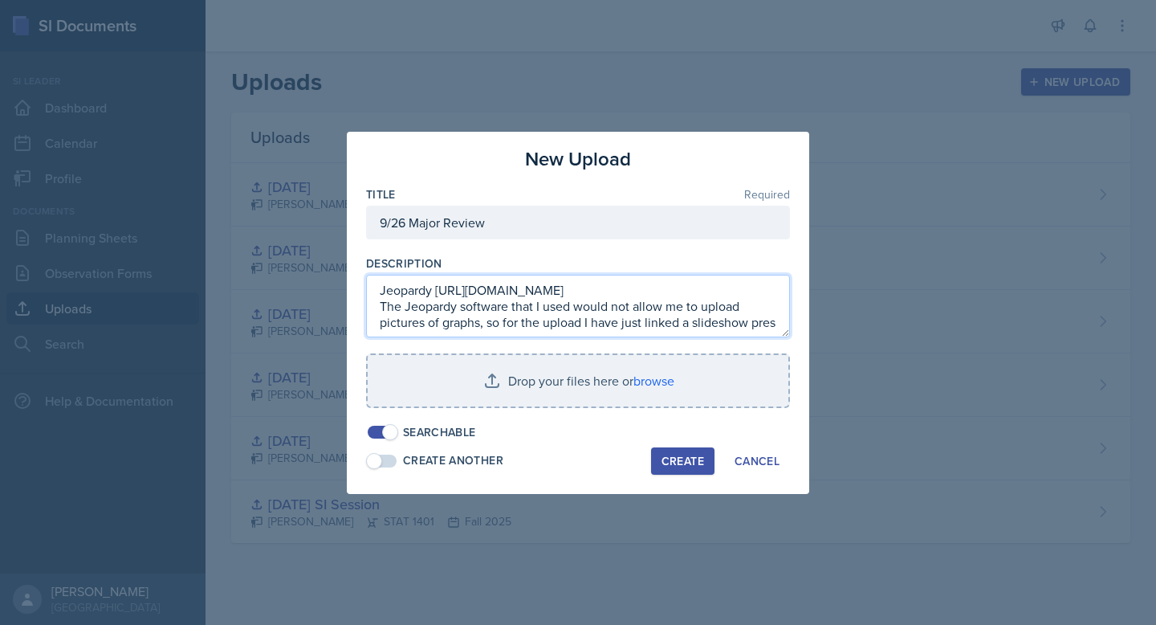
scroll to position [10, 0]
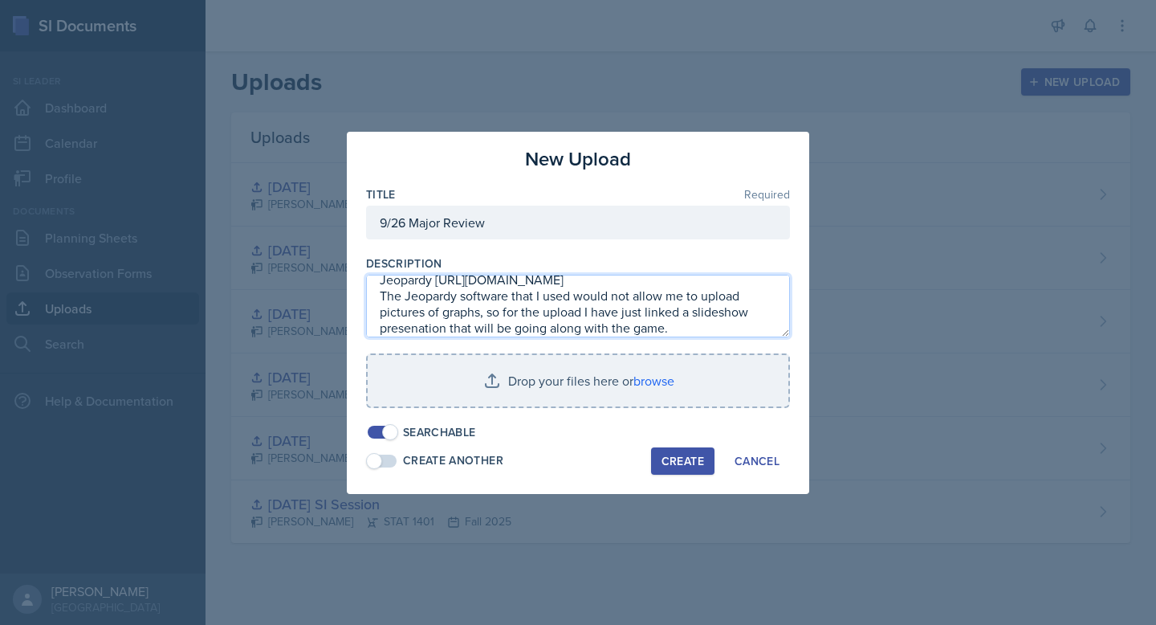
click at [405, 329] on textarea "Jeopardy [URL][DOMAIN_NAME] The Jeopardy software that I used would not allow m…" at bounding box center [578, 306] width 424 height 63
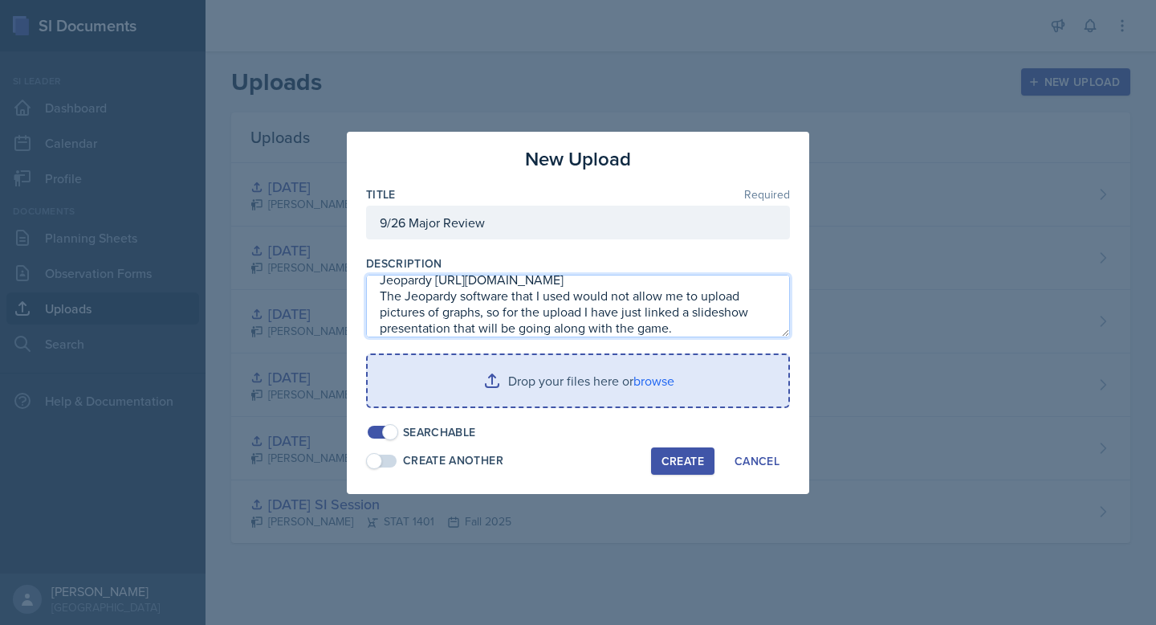
type textarea "Jeopardy [URL][DOMAIN_NAME] The Jeopardy software that I used would not allow m…"
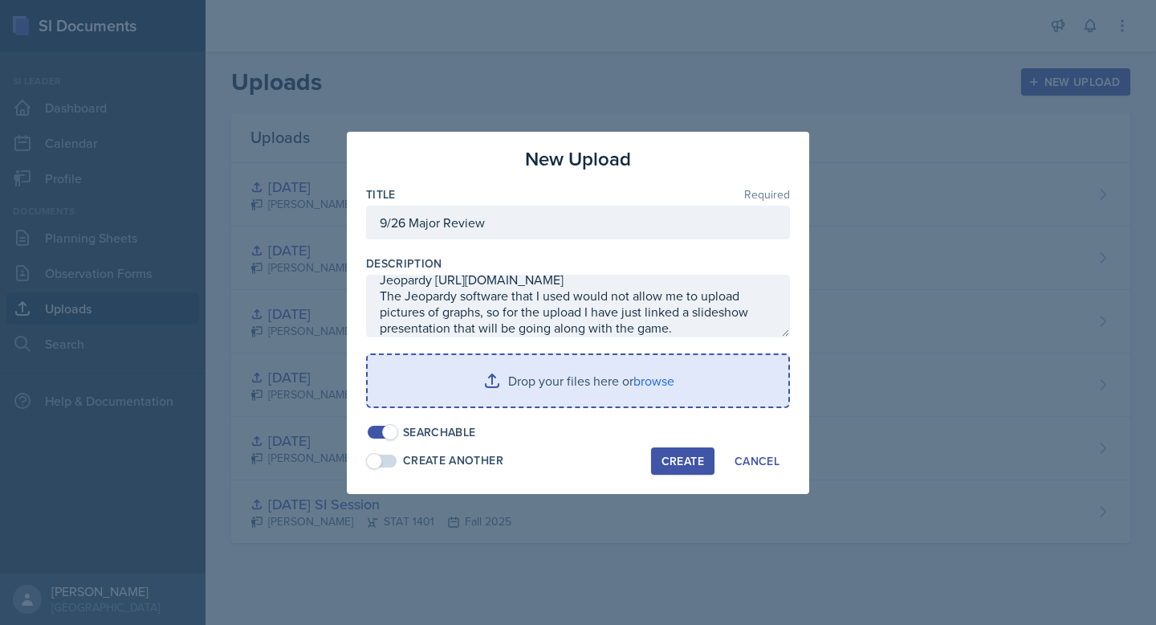
click at [521, 386] on input "file" at bounding box center [578, 380] width 421 height 51
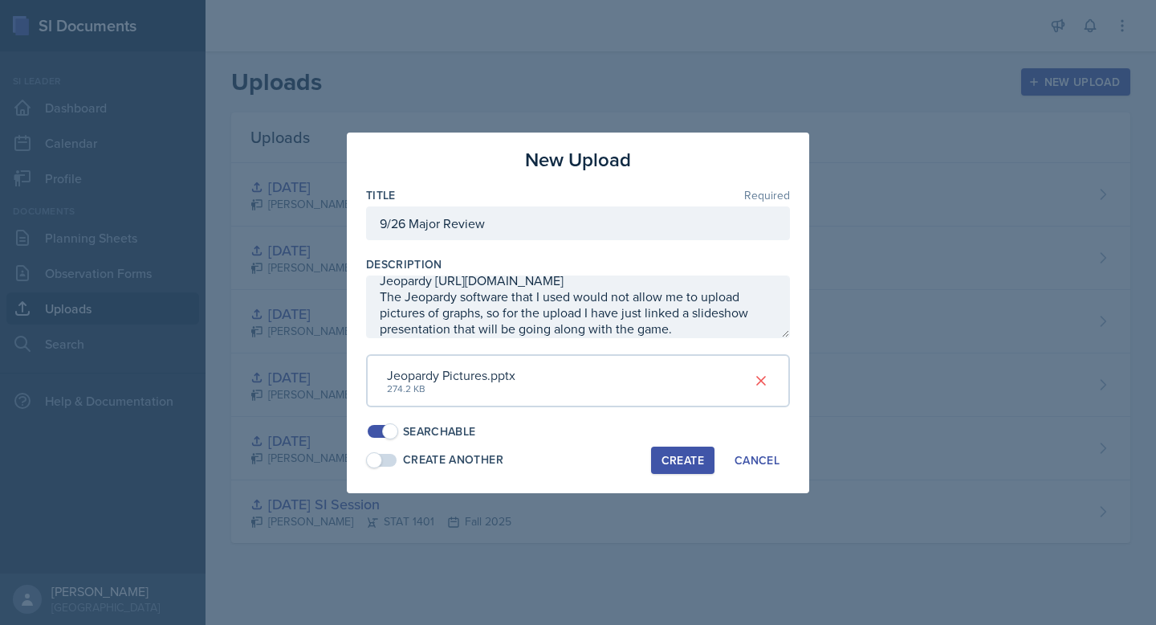
click at [693, 459] on div "Create" at bounding box center [683, 460] width 43 height 13
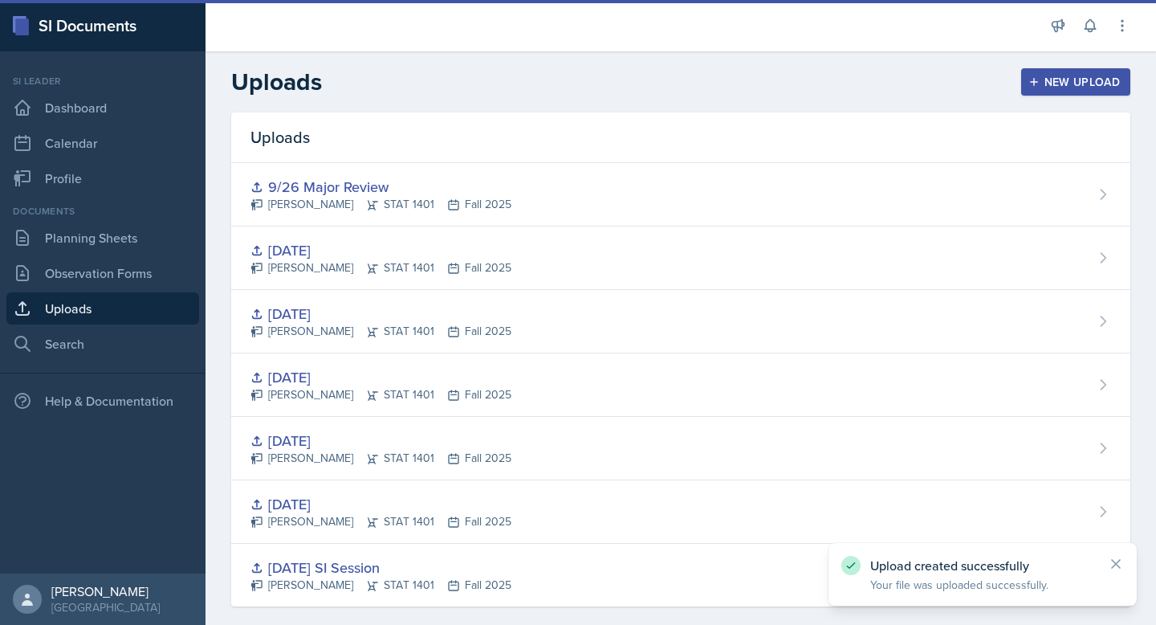
scroll to position [0, 0]
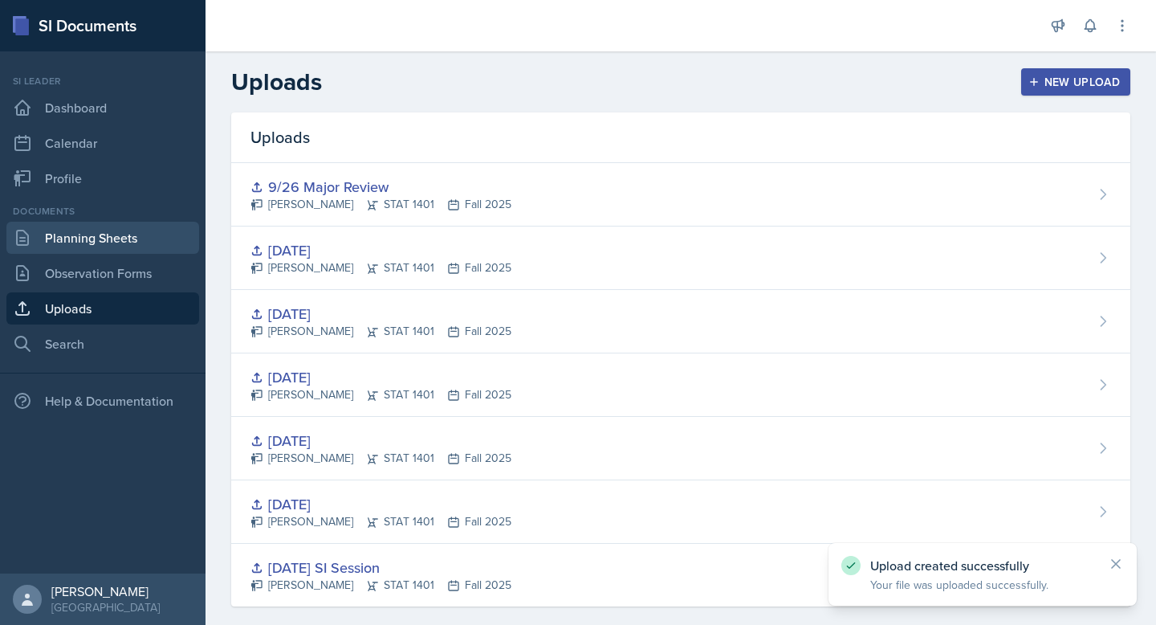
click at [130, 236] on link "Planning Sheets" at bounding box center [102, 238] width 193 height 32
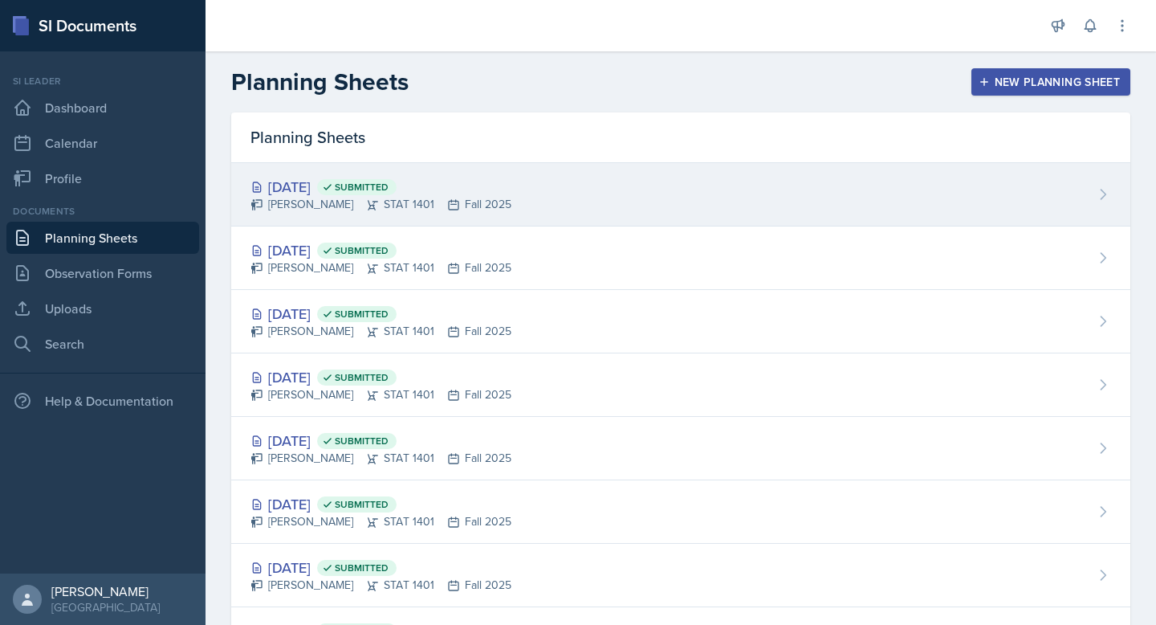
click at [540, 188] on div "[DATE] Submitted [PERSON_NAME] STAT 1401 Fall 2025" at bounding box center [680, 194] width 899 height 63
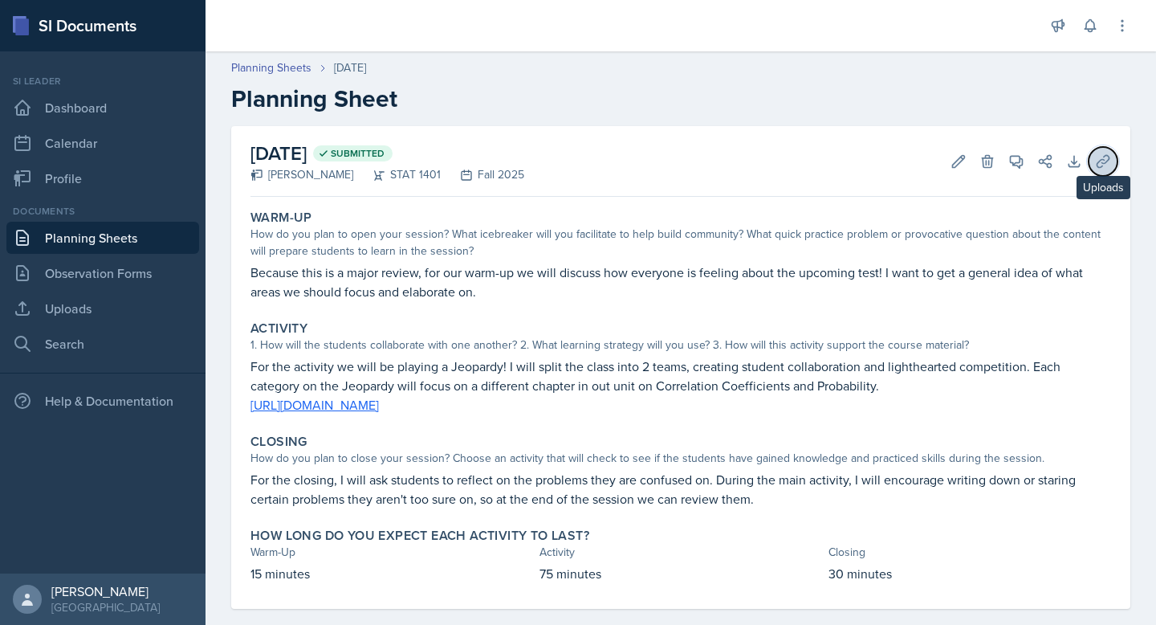
click at [1102, 154] on icon at bounding box center [1103, 161] width 16 height 16
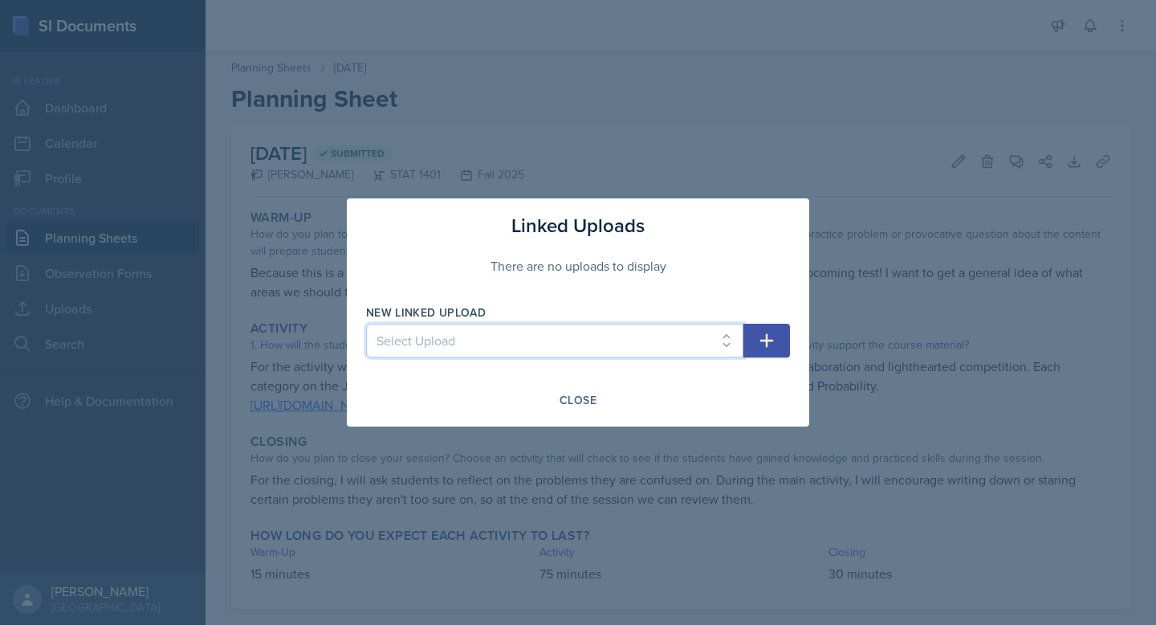
click at [613, 344] on select "Select Upload [DATE] [DATE] SI Session [DATE] [DATE] September 15 [DATE] 9/26 M…" at bounding box center [554, 341] width 377 height 34
select select "c72bea0b-f90c-458a-99a9-257a2de29ced"
click at [366, 324] on select "Select Upload [DATE] [DATE] SI Session [DATE] [DATE] September 15 [DATE] 9/26 M…" at bounding box center [554, 341] width 377 height 34
click at [751, 340] on button "button" at bounding box center [767, 341] width 47 height 34
select select
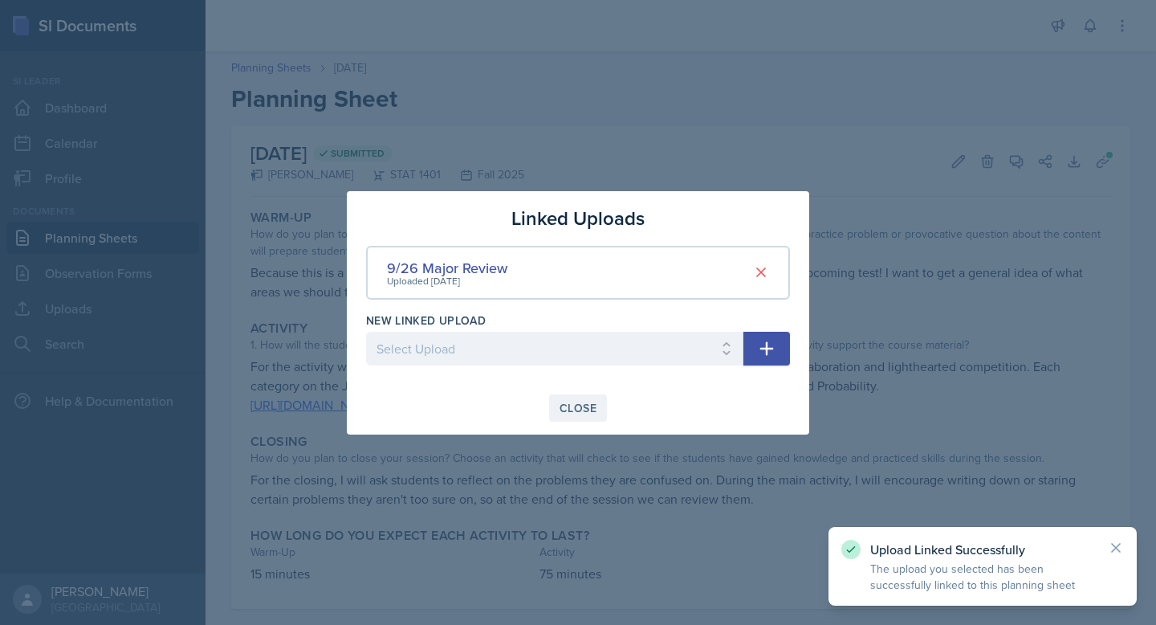
click at [573, 404] on div "Close" at bounding box center [578, 408] width 37 height 13
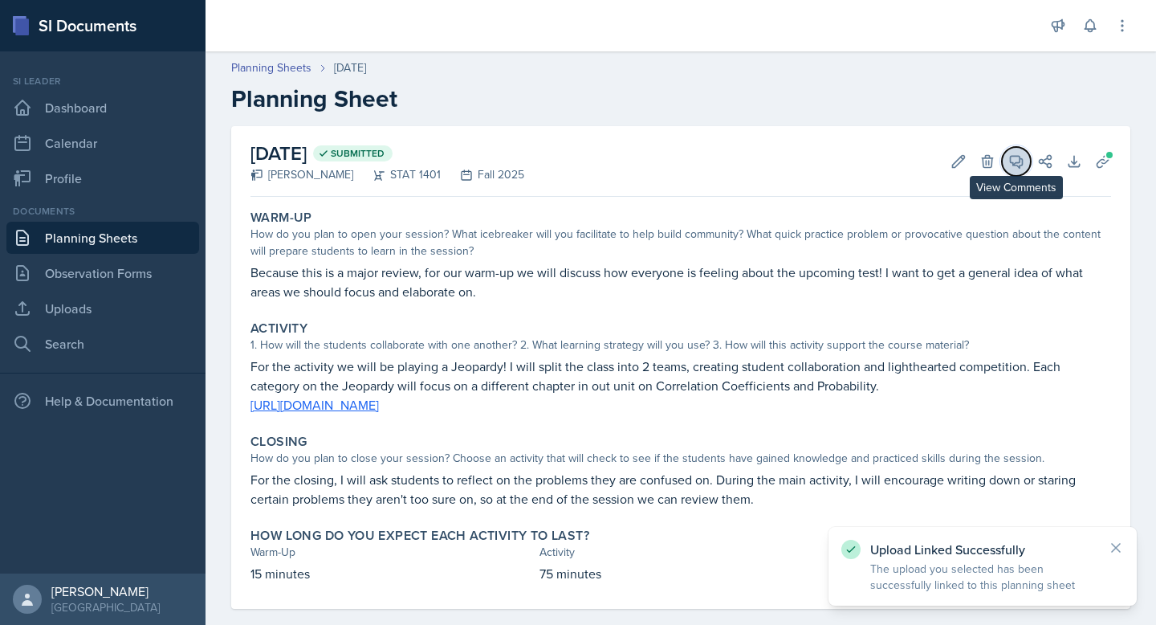
click at [1010, 171] on button "View Comments" at bounding box center [1016, 161] width 29 height 29
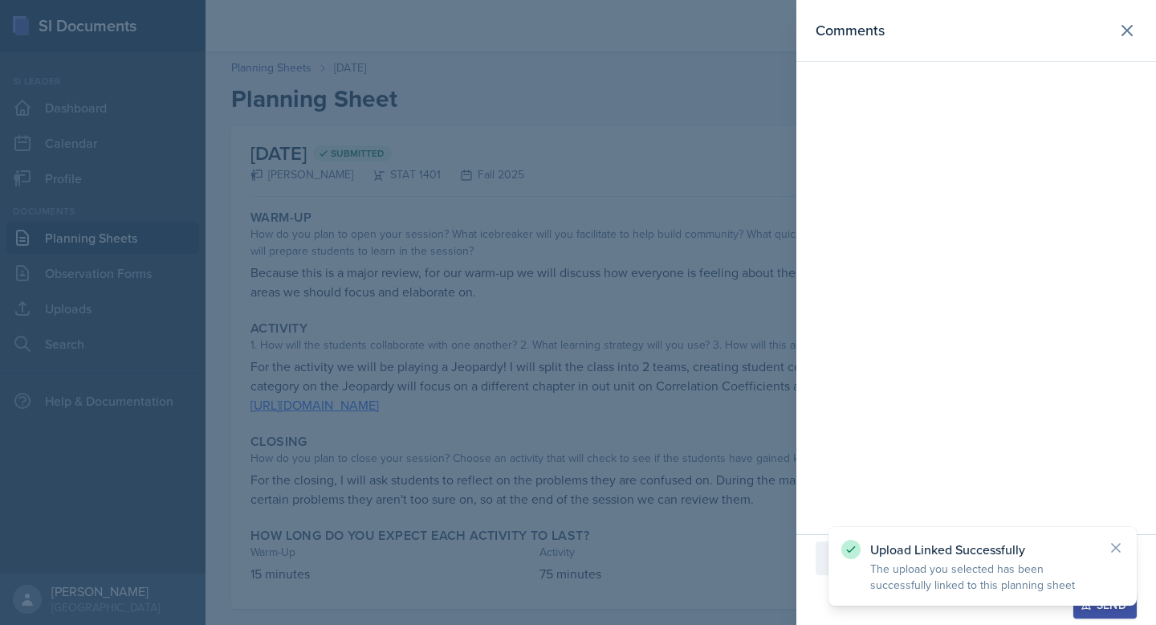
click at [897, 113] on div "Comments" at bounding box center [977, 267] width 360 height 534
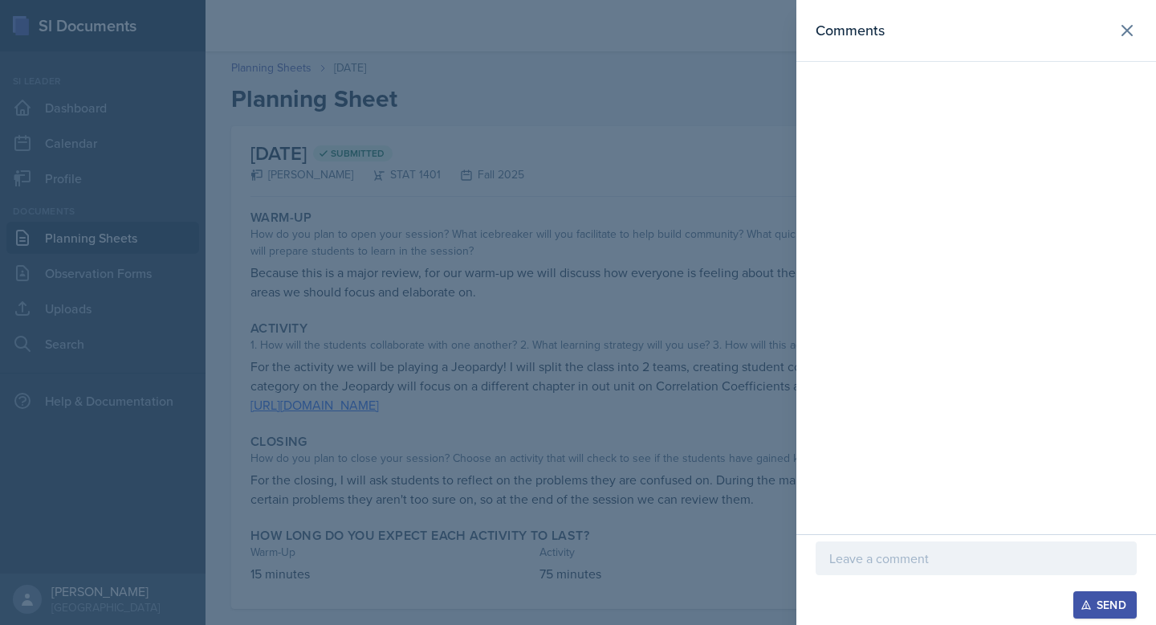
click at [911, 566] on p at bounding box center [977, 558] width 294 height 19
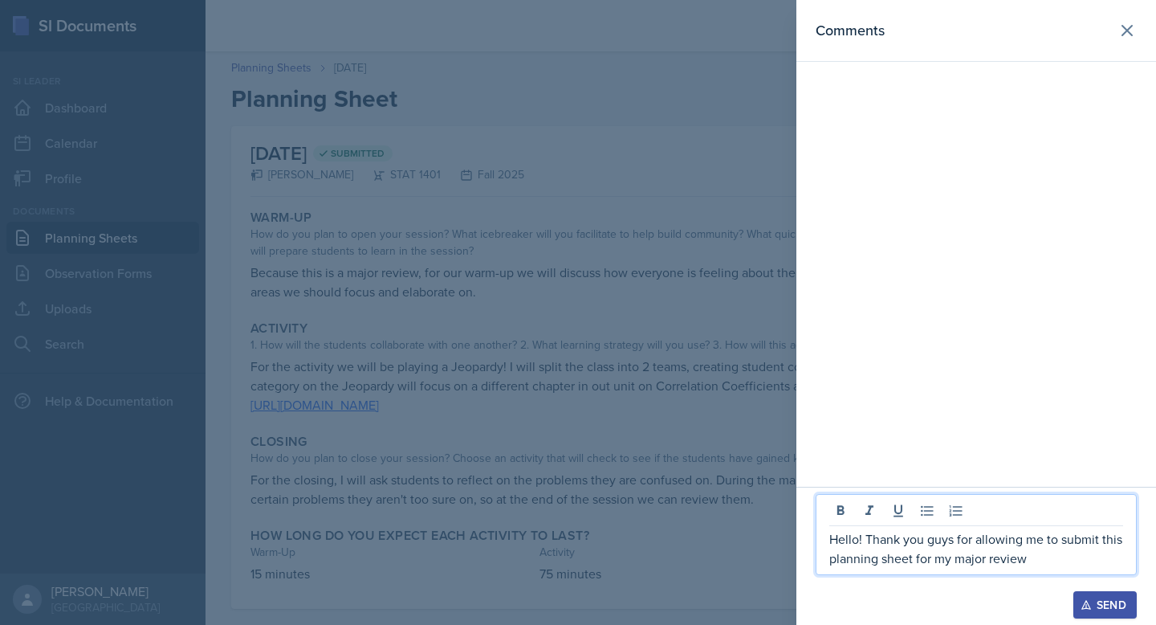
click at [912, 564] on p "Hello! Thank you guys for allowing me to submit this planning sheet for my majo…" at bounding box center [977, 548] width 294 height 39
click at [1099, 565] on p "Hello! Thank you guys for allowing me to submit this planning sheet late for my…" at bounding box center [977, 548] width 294 height 39
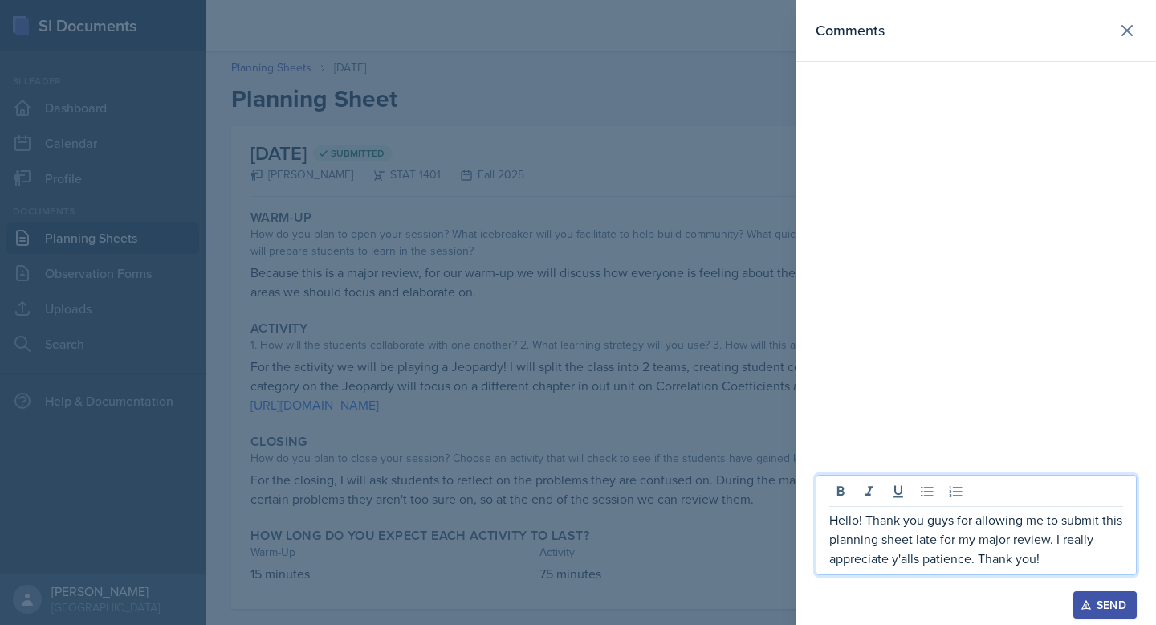
click at [1088, 602] on icon "button" at bounding box center [1086, 604] width 11 height 11
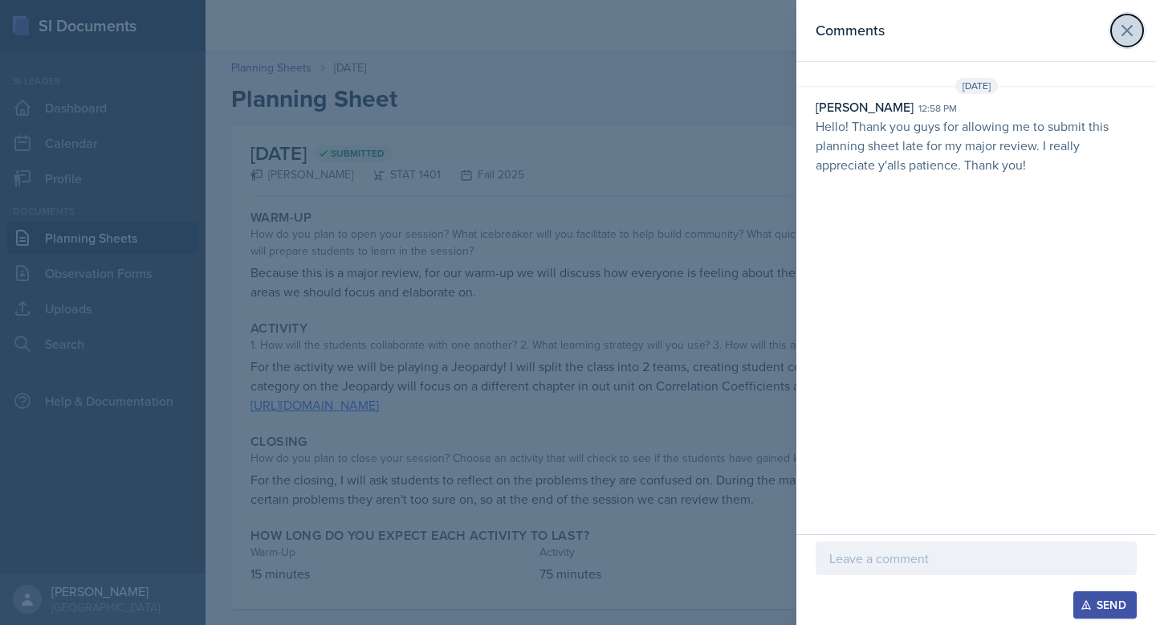
click at [1116, 31] on button at bounding box center [1128, 30] width 32 height 32
